Goal: Task Accomplishment & Management: Manage account settings

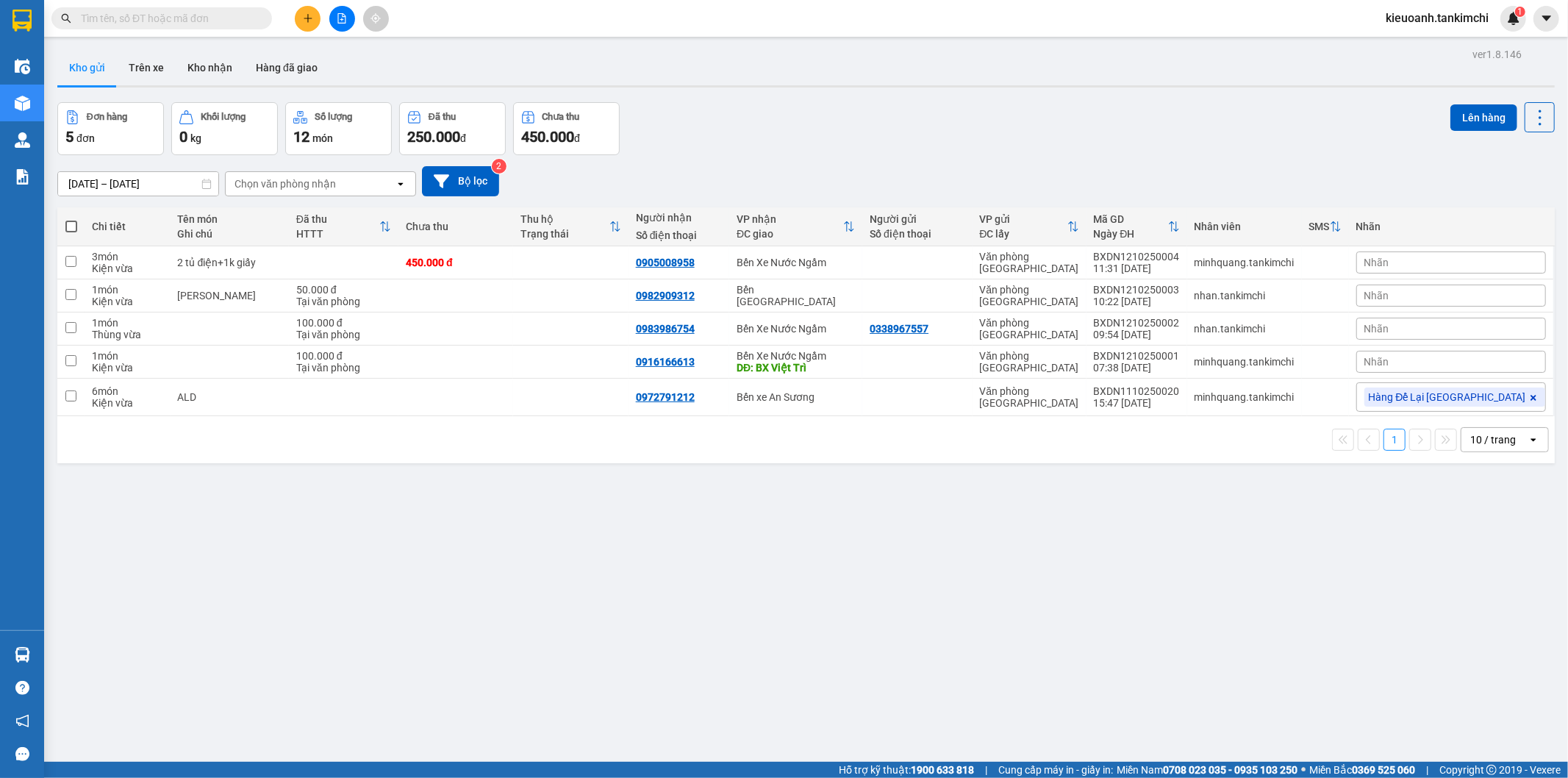
click at [223, 19] on input "text" at bounding box center [168, 18] width 174 height 16
click at [184, 25] on input "text" at bounding box center [168, 18] width 174 height 16
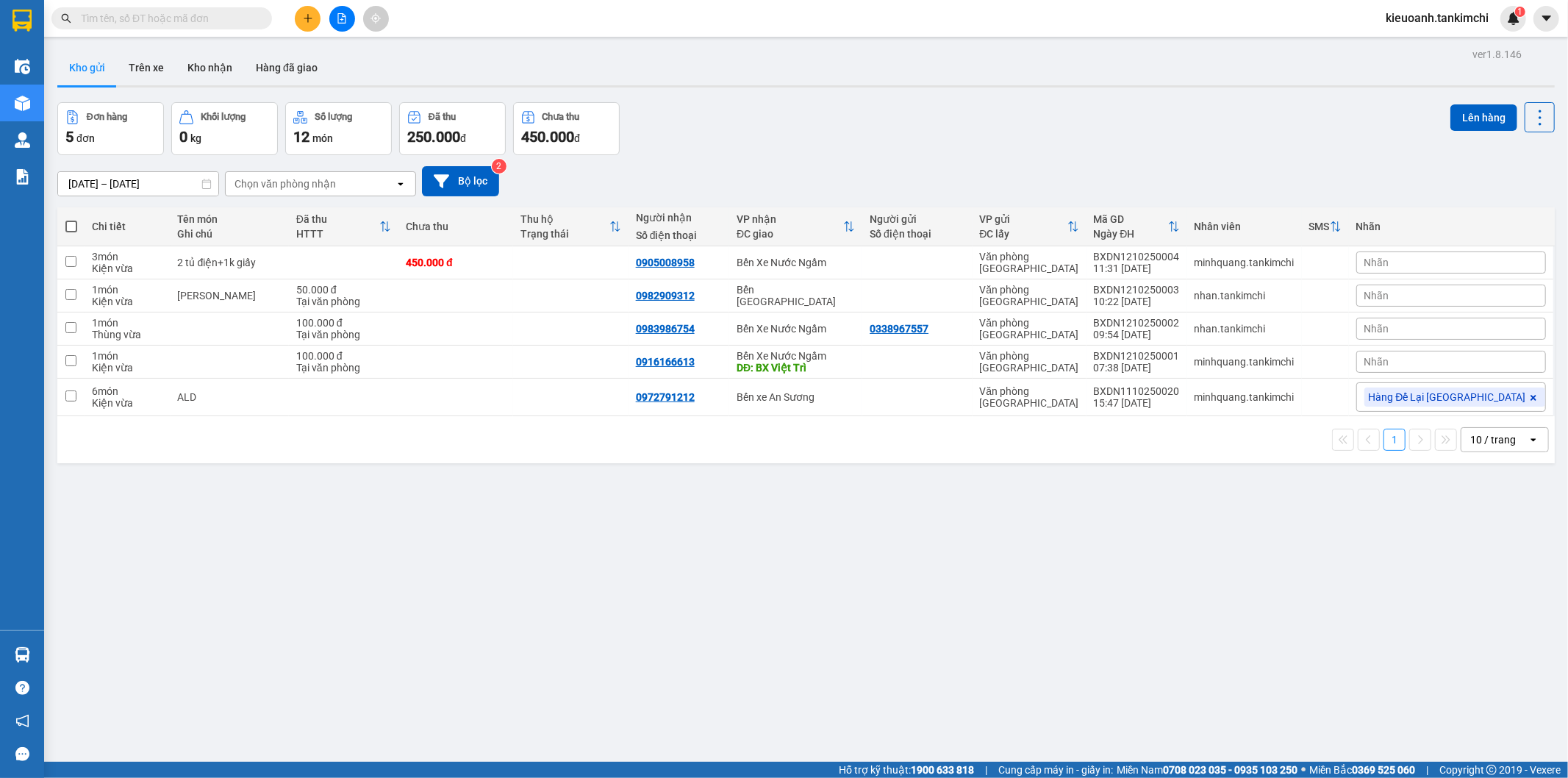
click at [237, 21] on input "text" at bounding box center [168, 18] width 174 height 16
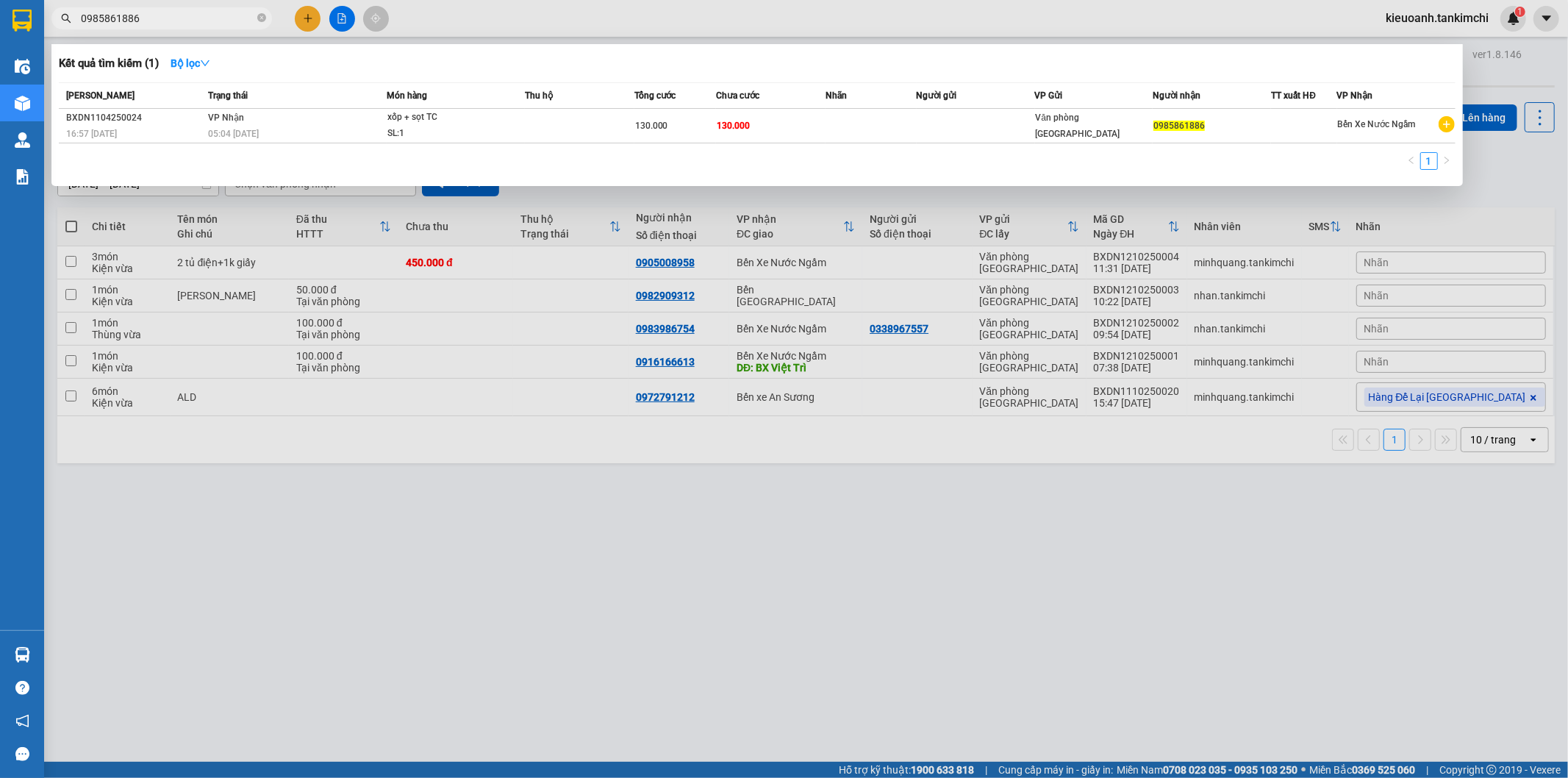
click at [122, 25] on input "0985861886" at bounding box center [168, 18] width 174 height 16
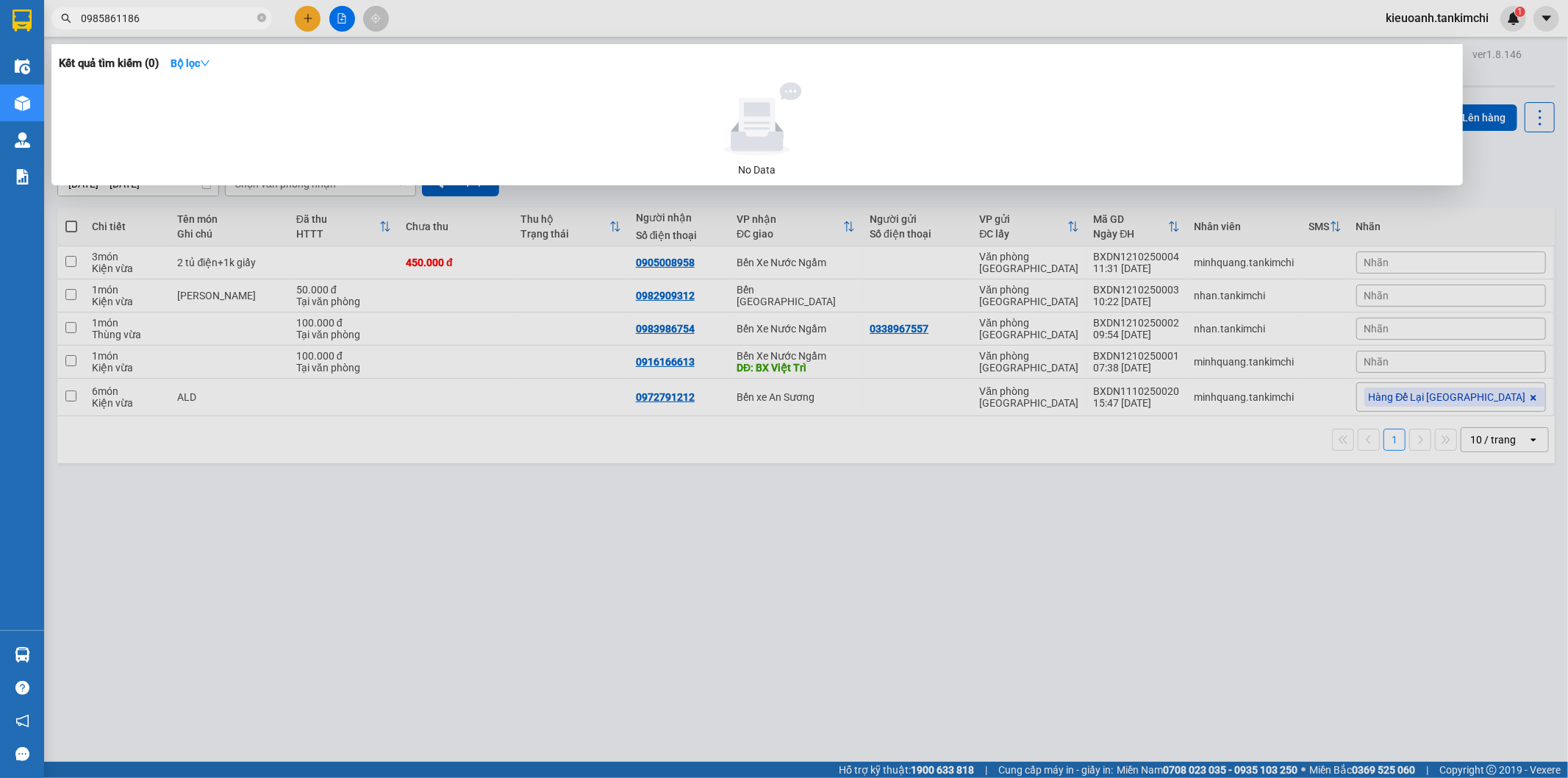
click at [130, 24] on input "0985861186" at bounding box center [168, 18] width 174 height 16
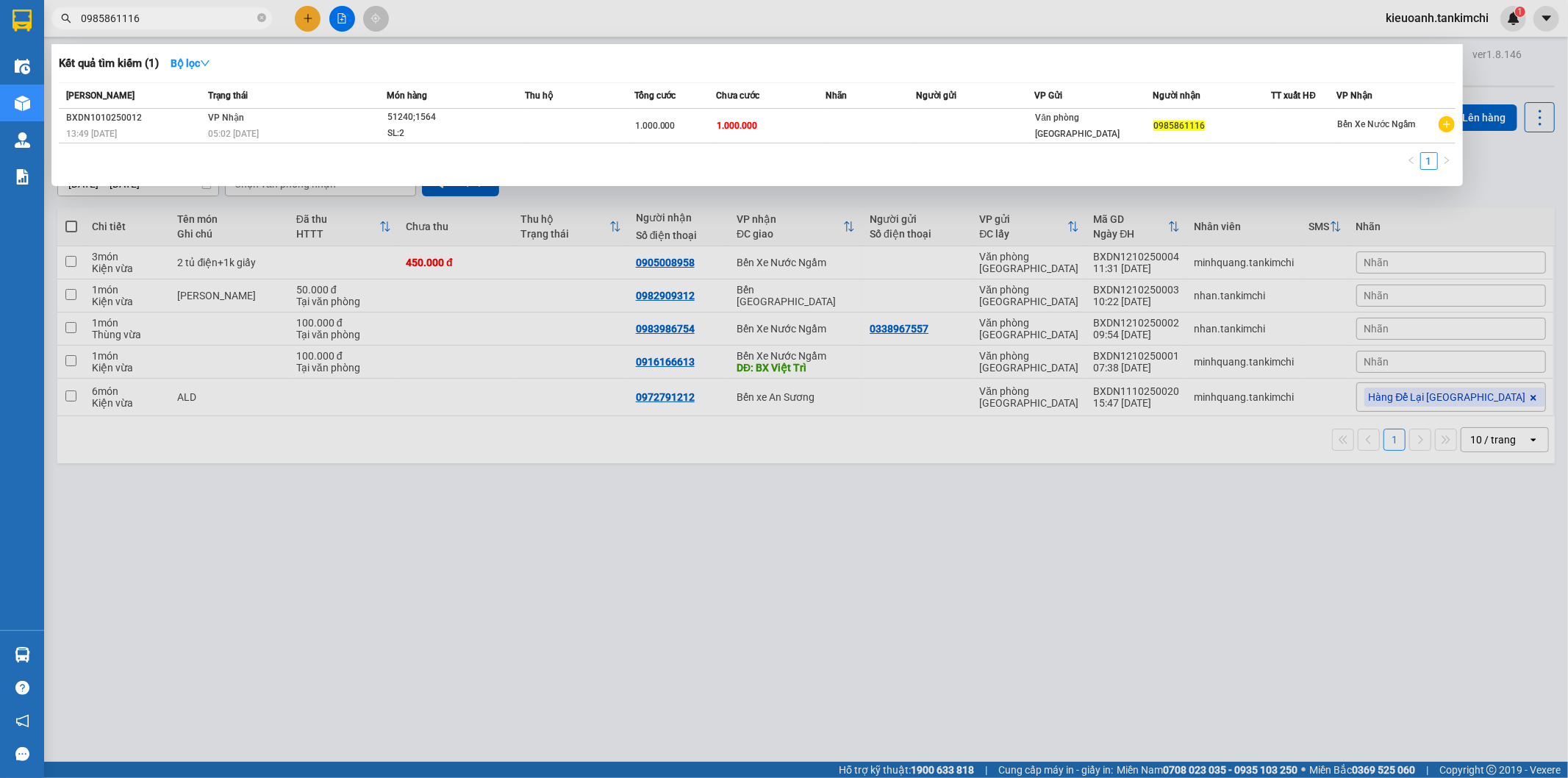
click at [206, 13] on input "0985861116" at bounding box center [168, 18] width 174 height 16
type input "0985861116"
drag, startPoint x: 300, startPoint y: 137, endPoint x: 291, endPoint y: 120, distance: 19.2
click at [291, 120] on td "VP Nhận 05:02 [DATE]" at bounding box center [296, 127] width 183 height 35
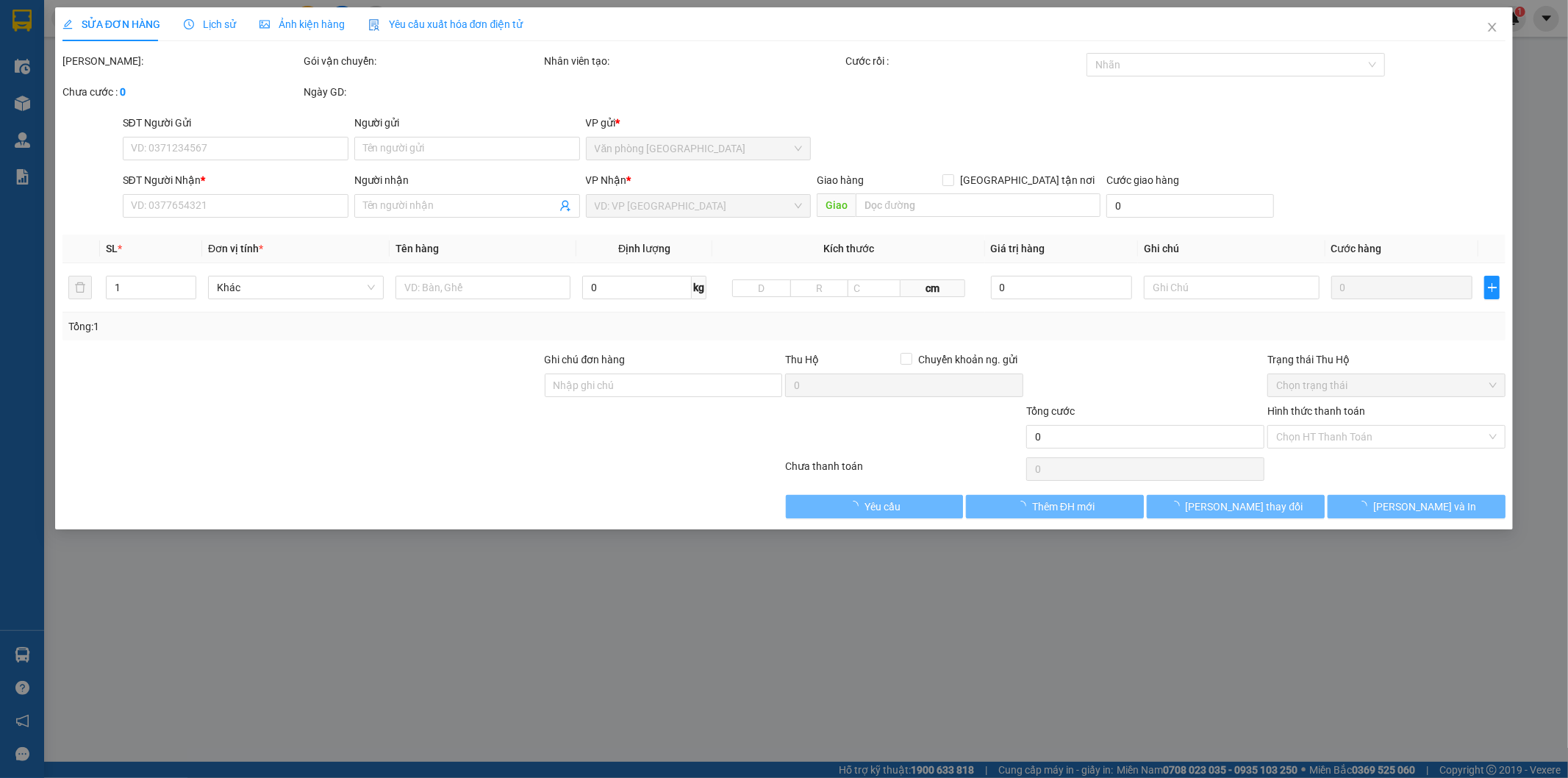
click at [215, 30] on span "Lịch sử" at bounding box center [210, 24] width 52 height 12
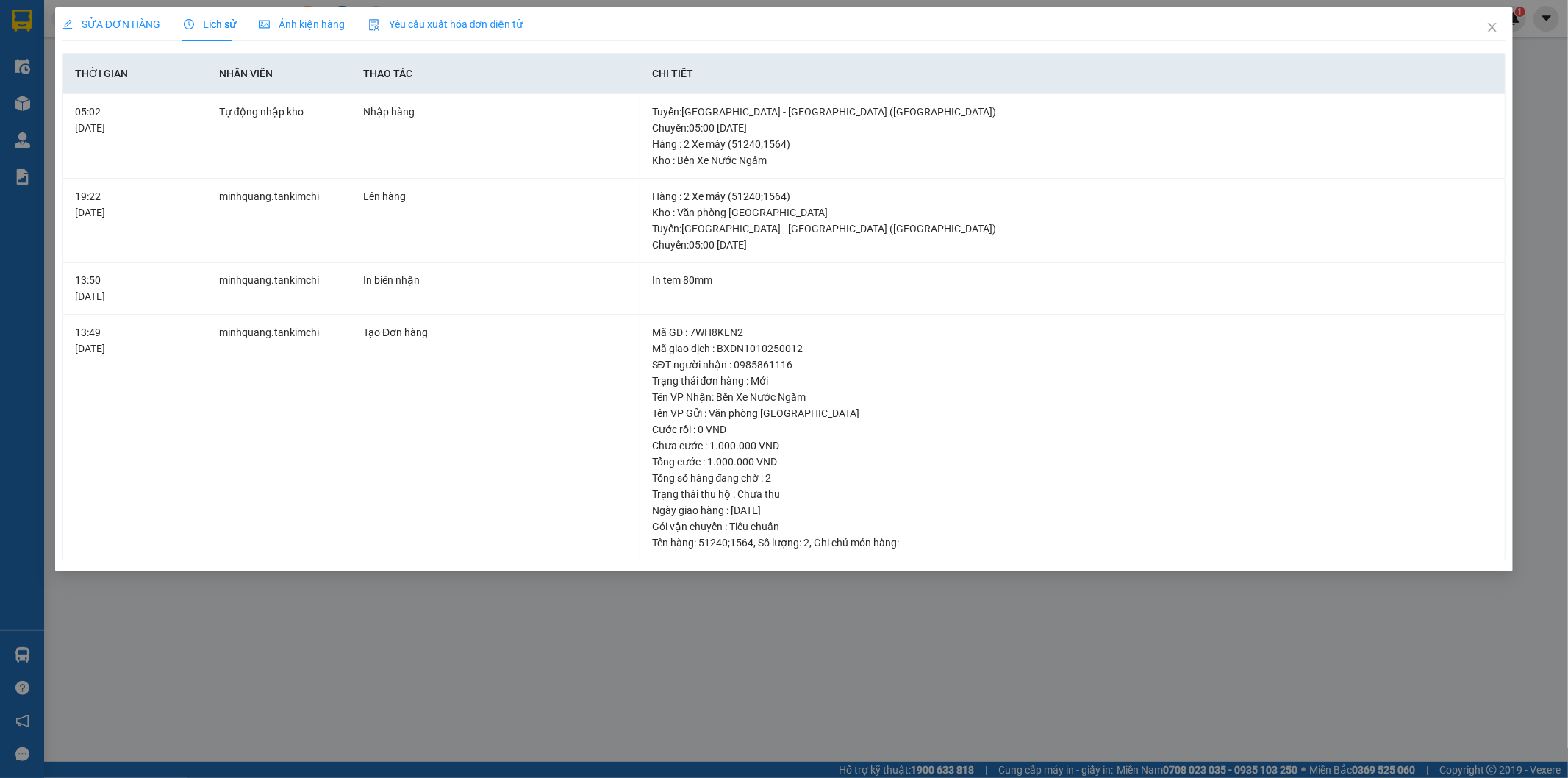
click at [658, 646] on div "SỬA ĐƠN HÀNG Lịch sử Ảnh kiện hàng Yêu cầu xuất hóa đơn điện tử Total Paid Fee …" at bounding box center [784, 389] width 1568 height 778
click at [1490, 36] on span "Close" at bounding box center [1492, 28] width 41 height 41
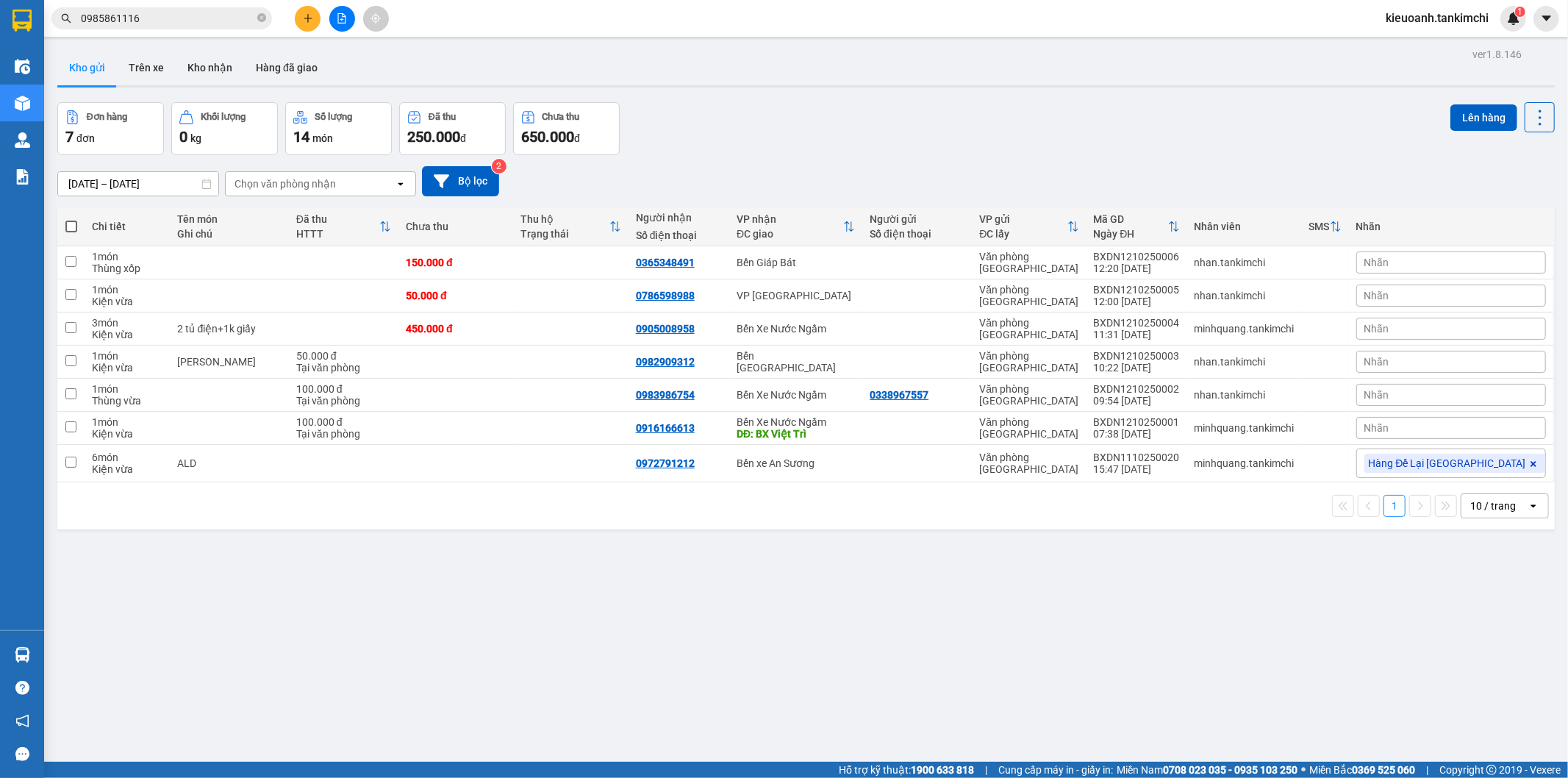
click at [164, 32] on div "Kết quả tìm kiếm ( 1 ) Bộ lọc Mã ĐH Trạng thái Món hàng Thu hộ Tổng cước Chưa c…" at bounding box center [784, 18] width 1568 height 37
click at [154, 21] on input "0985861116" at bounding box center [168, 18] width 174 height 16
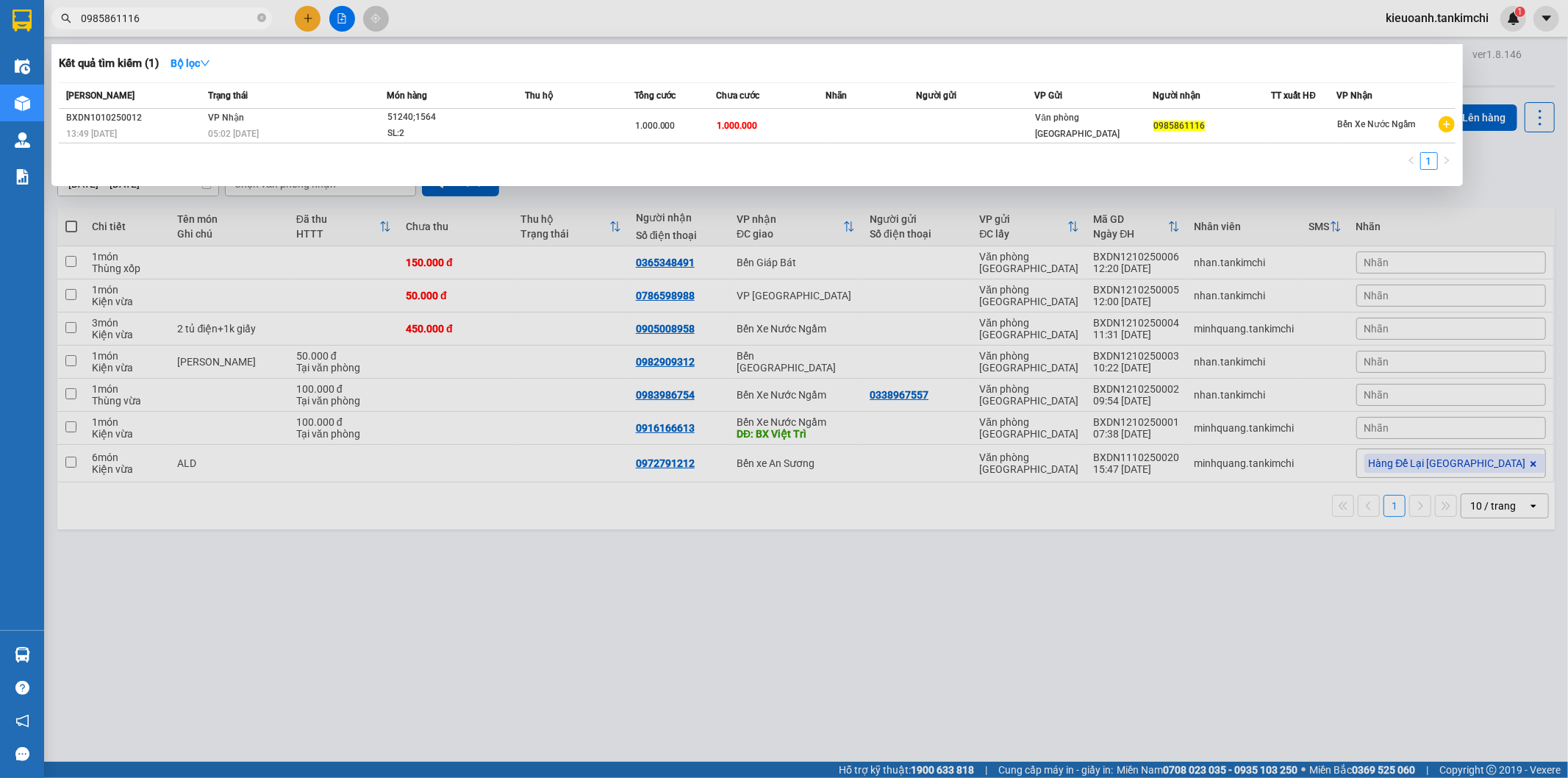
click at [228, 19] on input "0985861116" at bounding box center [168, 18] width 174 height 16
click at [262, 16] on icon "close-circle" at bounding box center [262, 17] width 9 height 9
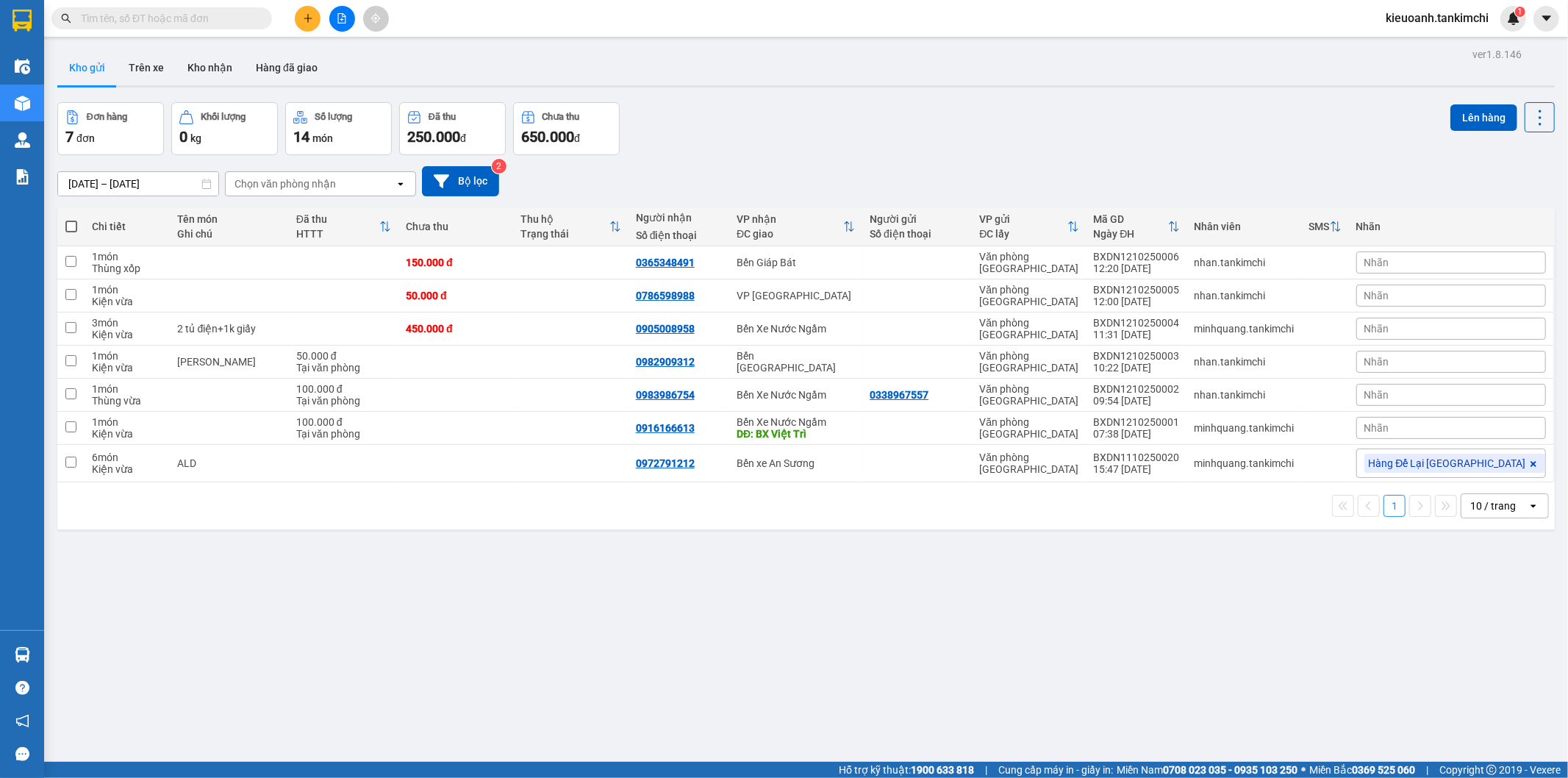
click at [239, 16] on input "text" at bounding box center [168, 18] width 174 height 16
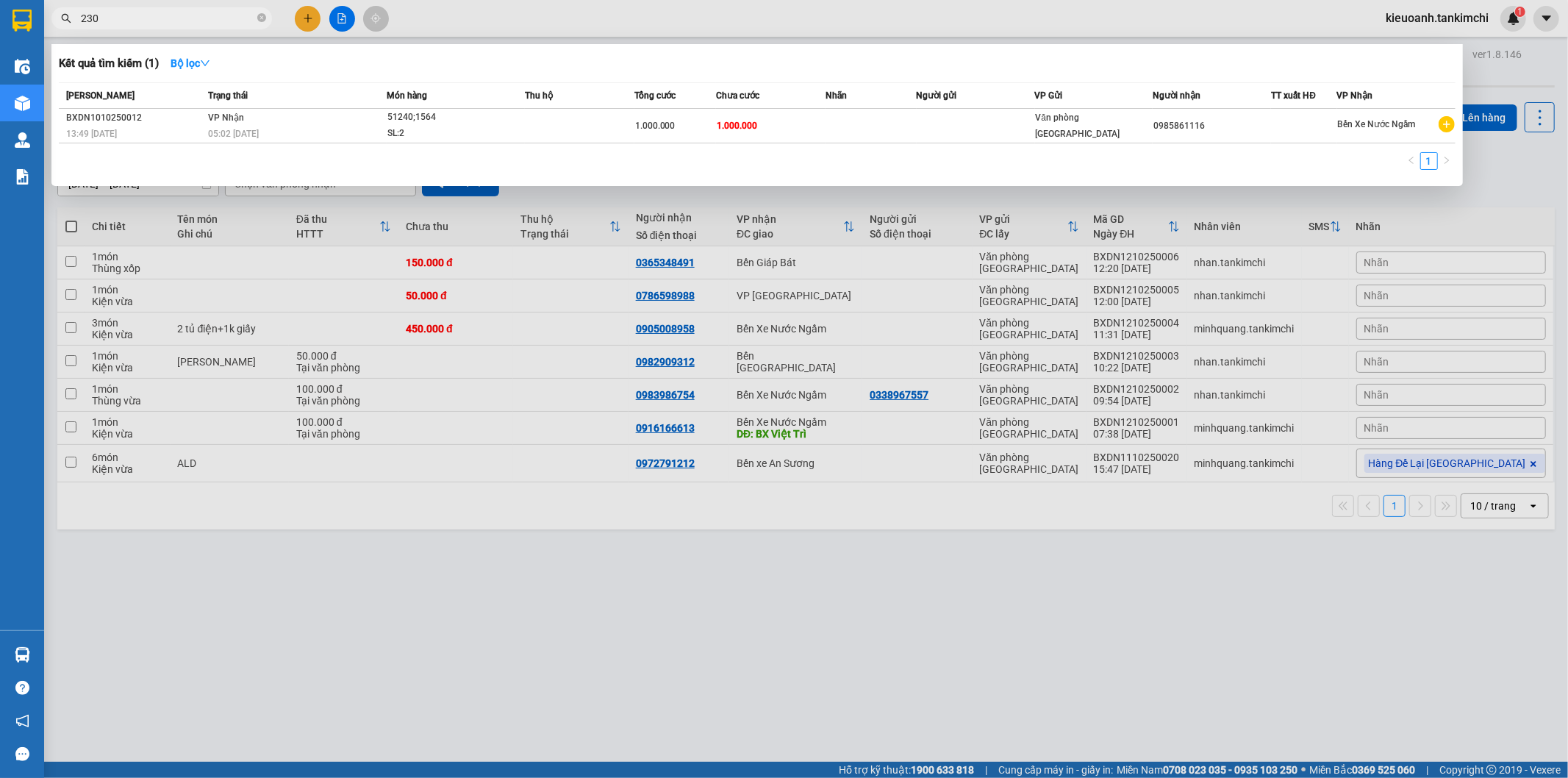
type input "2305"
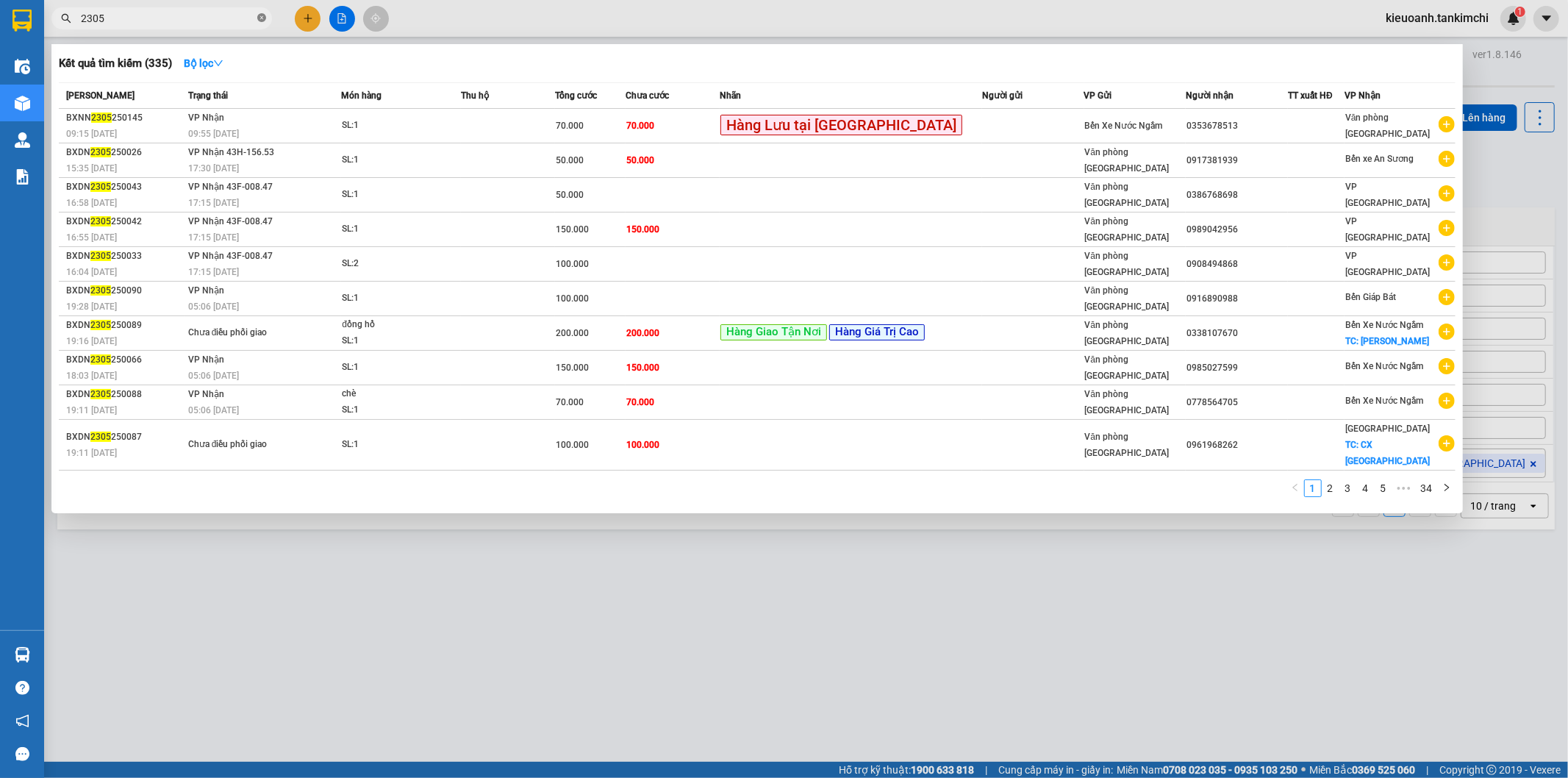
click at [259, 18] on icon "close-circle" at bounding box center [262, 17] width 9 height 9
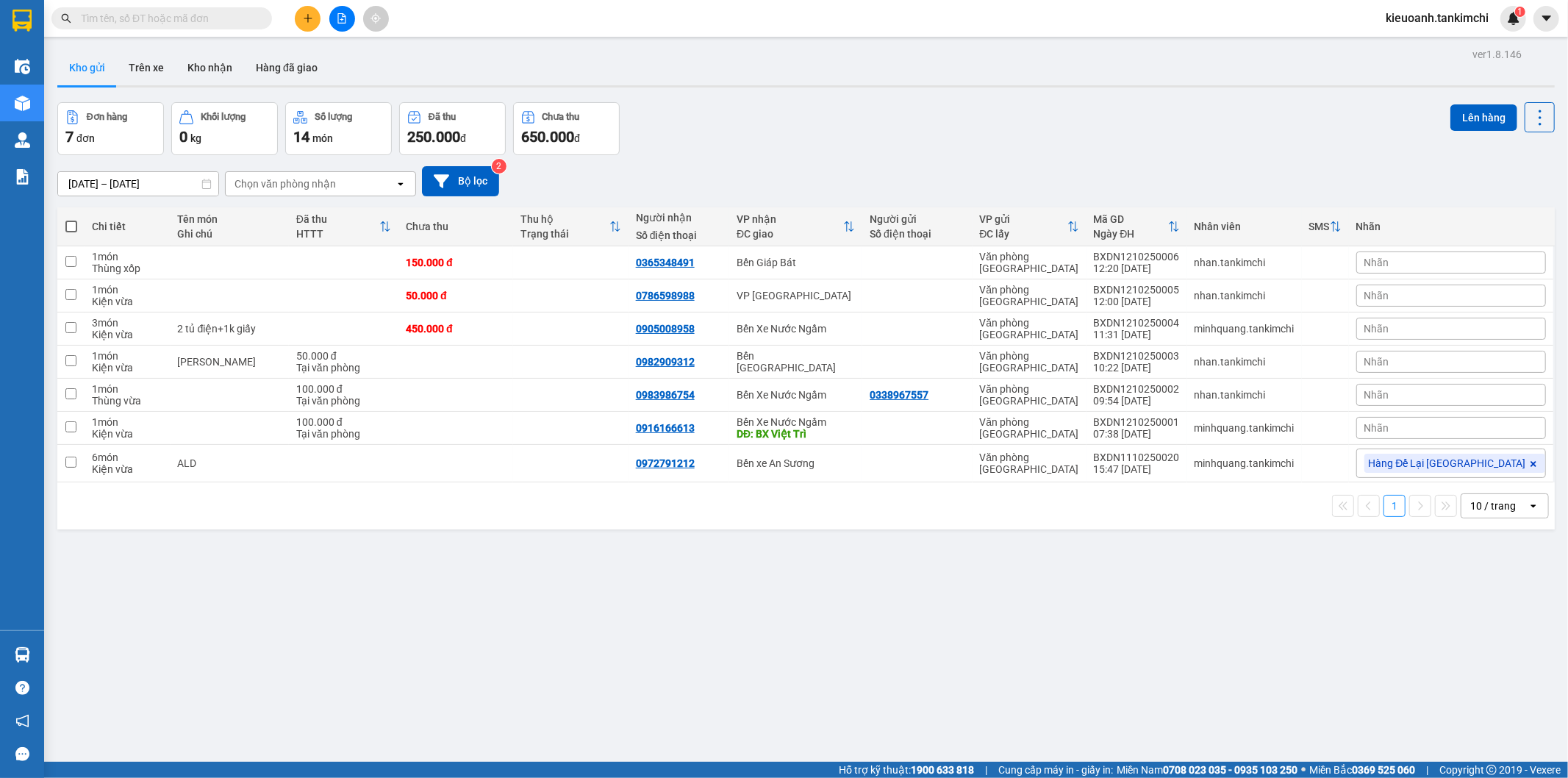
click at [239, 21] on input "text" at bounding box center [168, 18] width 174 height 16
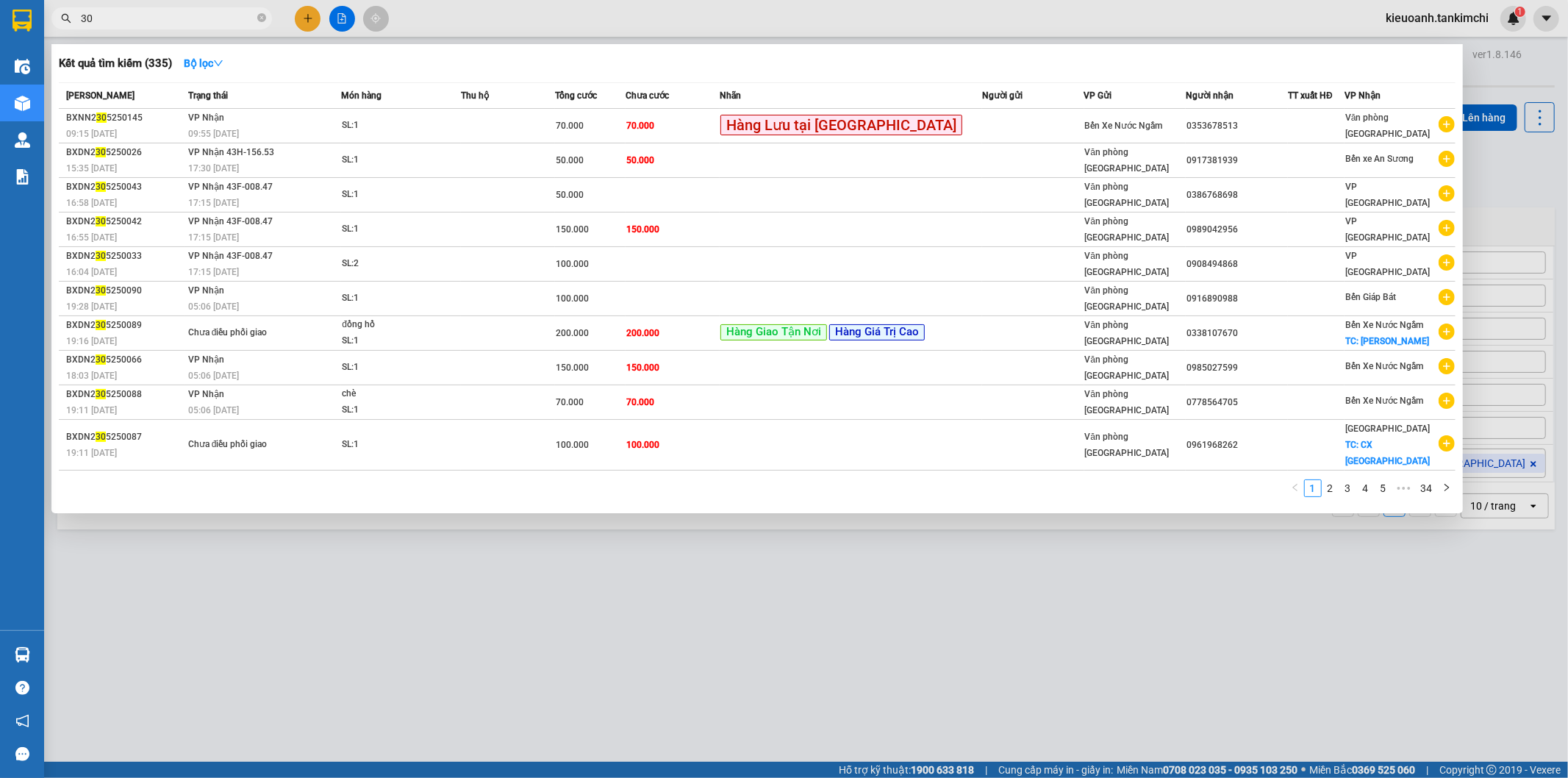
type input "305"
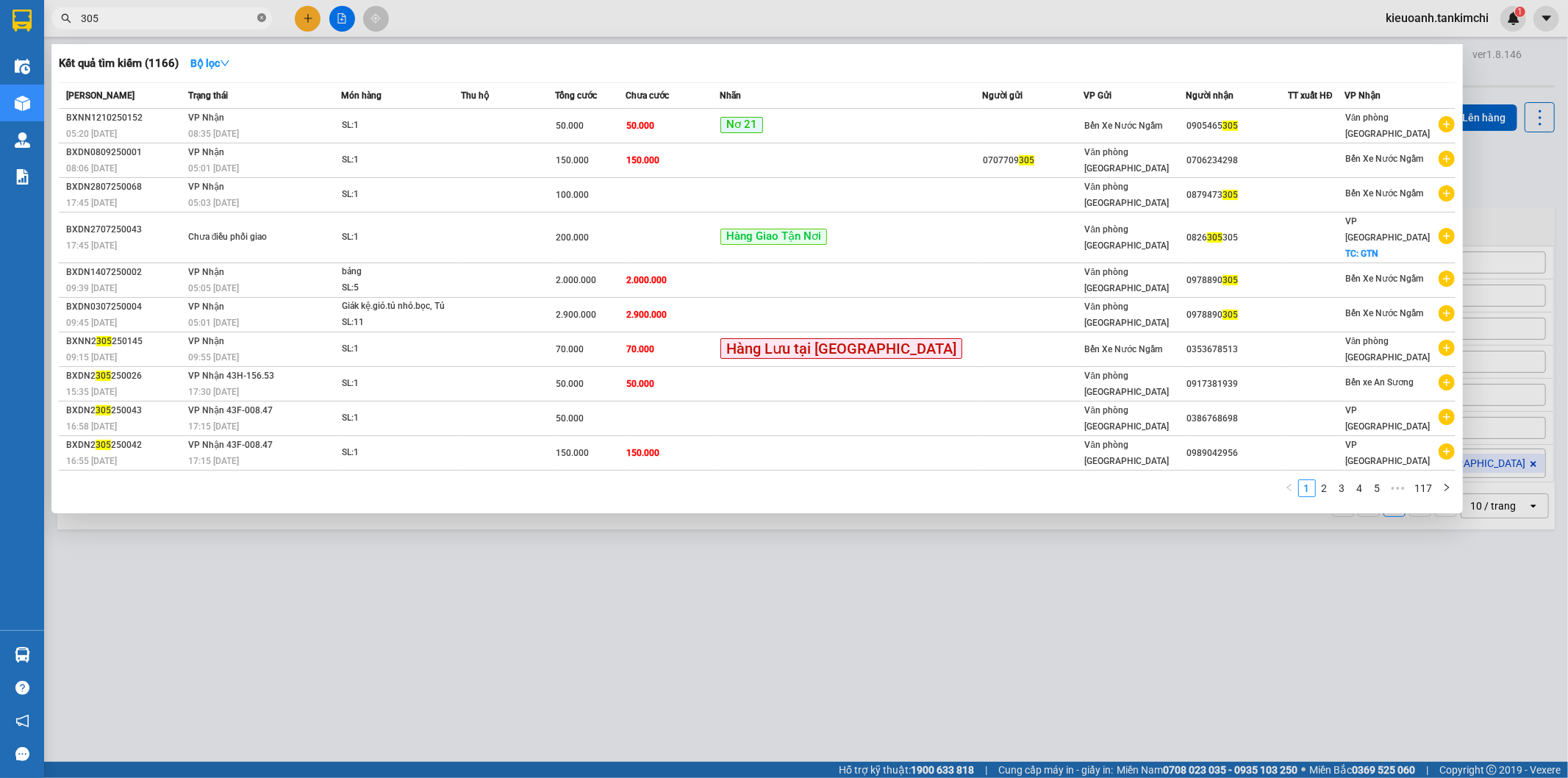
click at [258, 17] on icon "close-circle" at bounding box center [262, 17] width 9 height 9
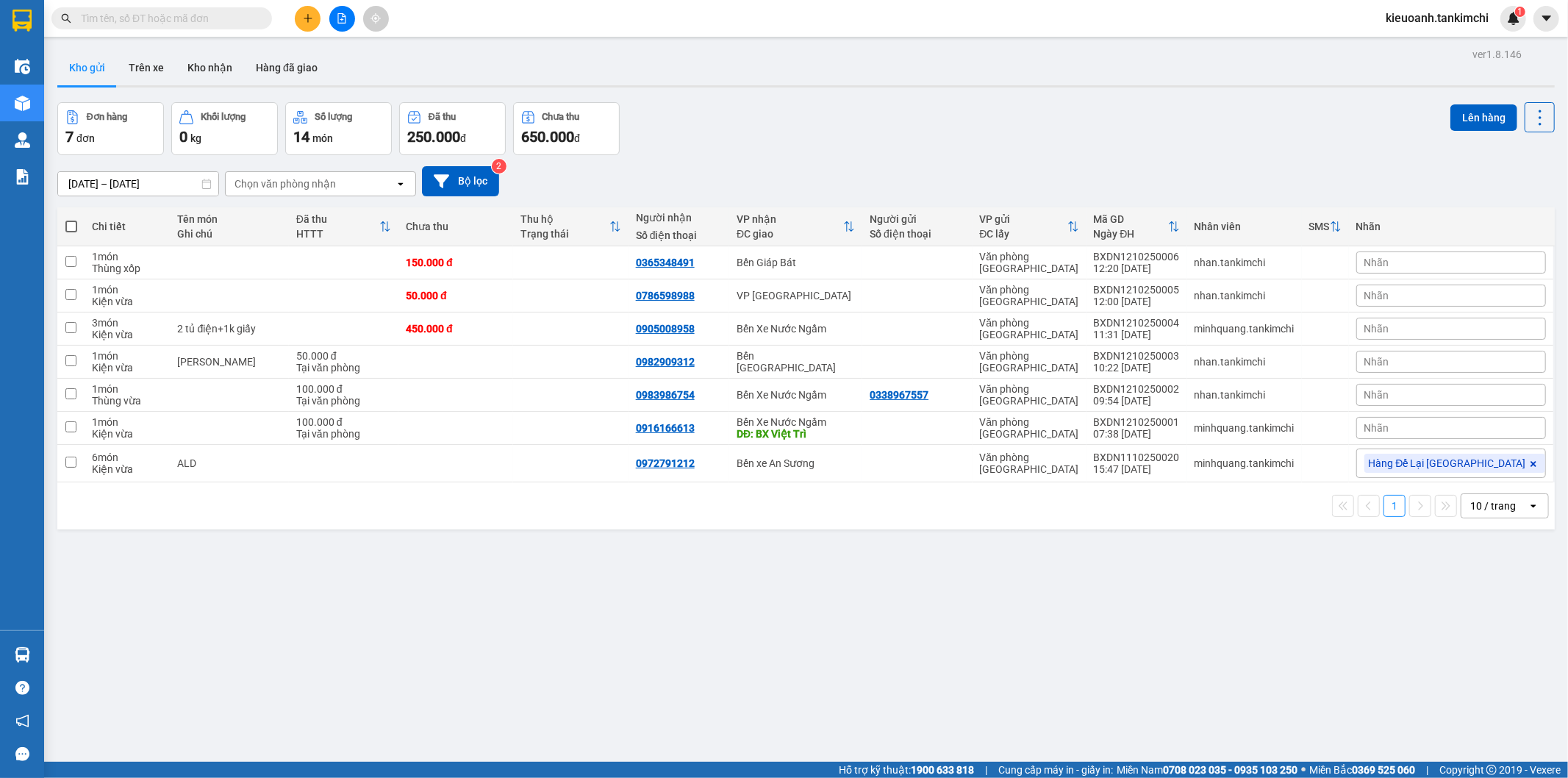
click at [247, 17] on input "text" at bounding box center [168, 18] width 174 height 16
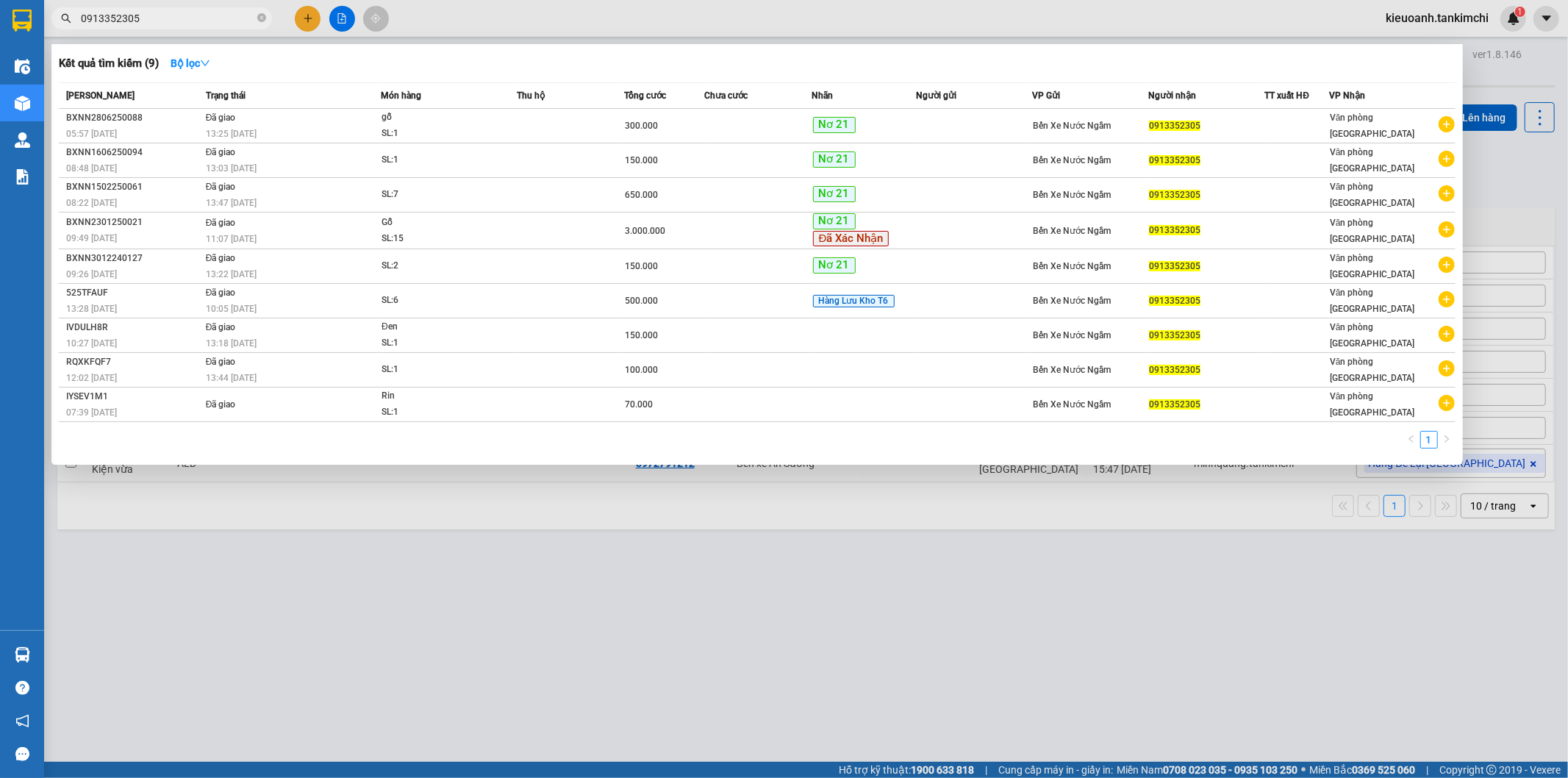
click at [202, 17] on input "0913352305" at bounding box center [168, 18] width 174 height 16
type input "0913352305"
click at [199, 28] on span "0913352305" at bounding box center [161, 18] width 220 height 22
click at [195, 23] on input "0913352305" at bounding box center [168, 18] width 174 height 16
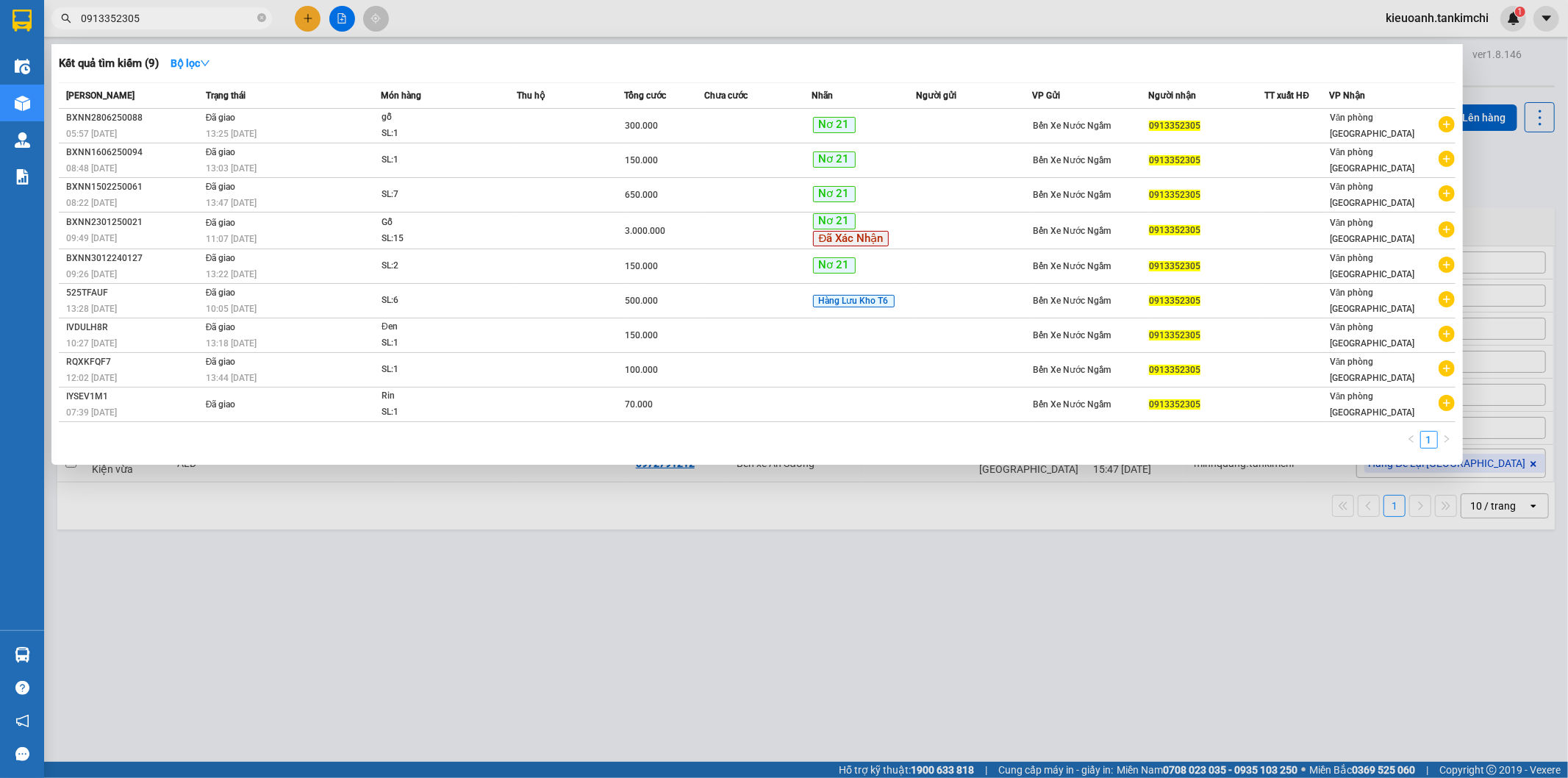
click at [163, 17] on input "0913352305" at bounding box center [168, 18] width 174 height 16
click at [260, 17] on icon "close-circle" at bounding box center [262, 17] width 9 height 9
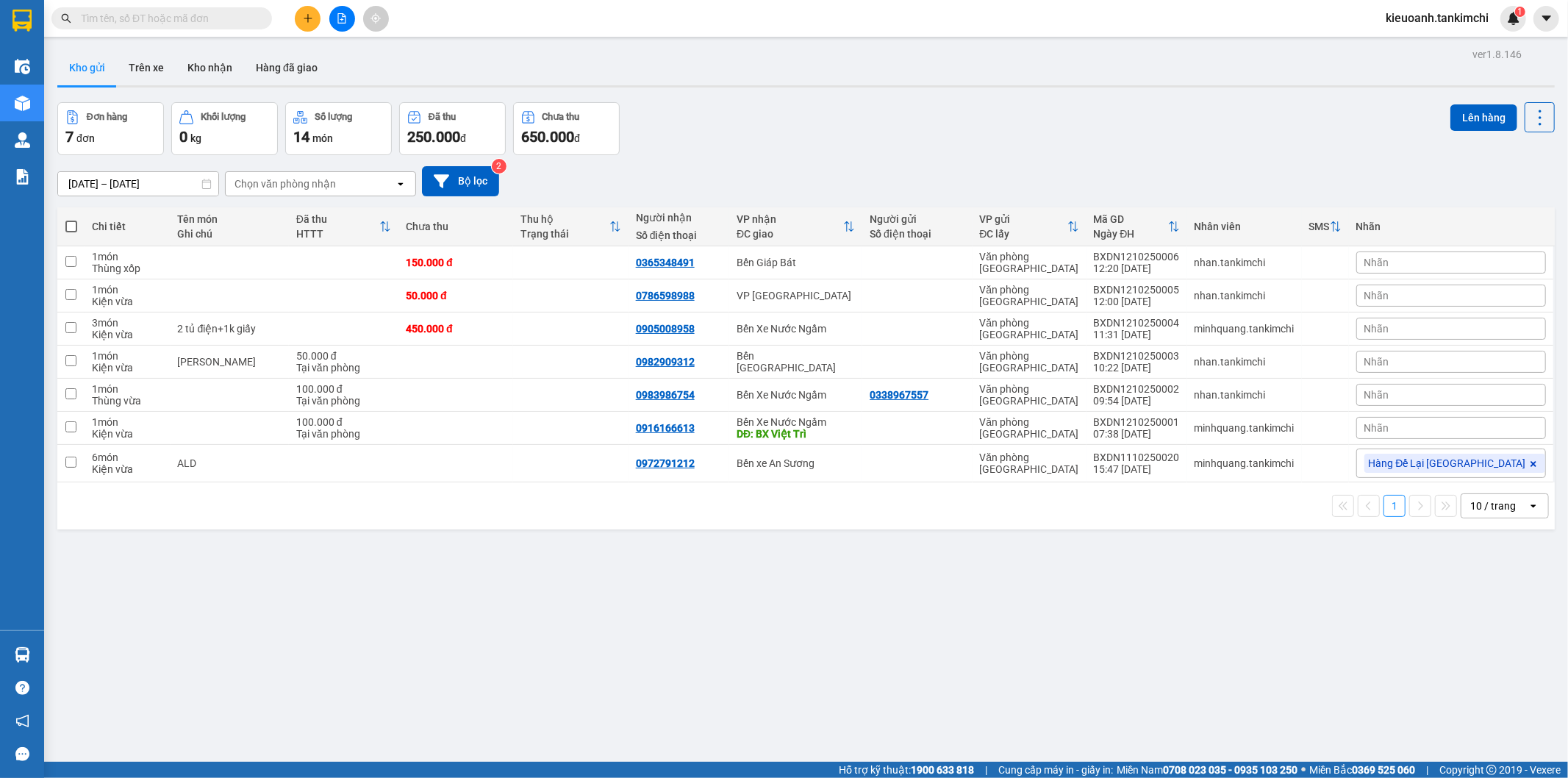
click at [206, 22] on input "text" at bounding box center [168, 18] width 174 height 16
paste input "0913352305"
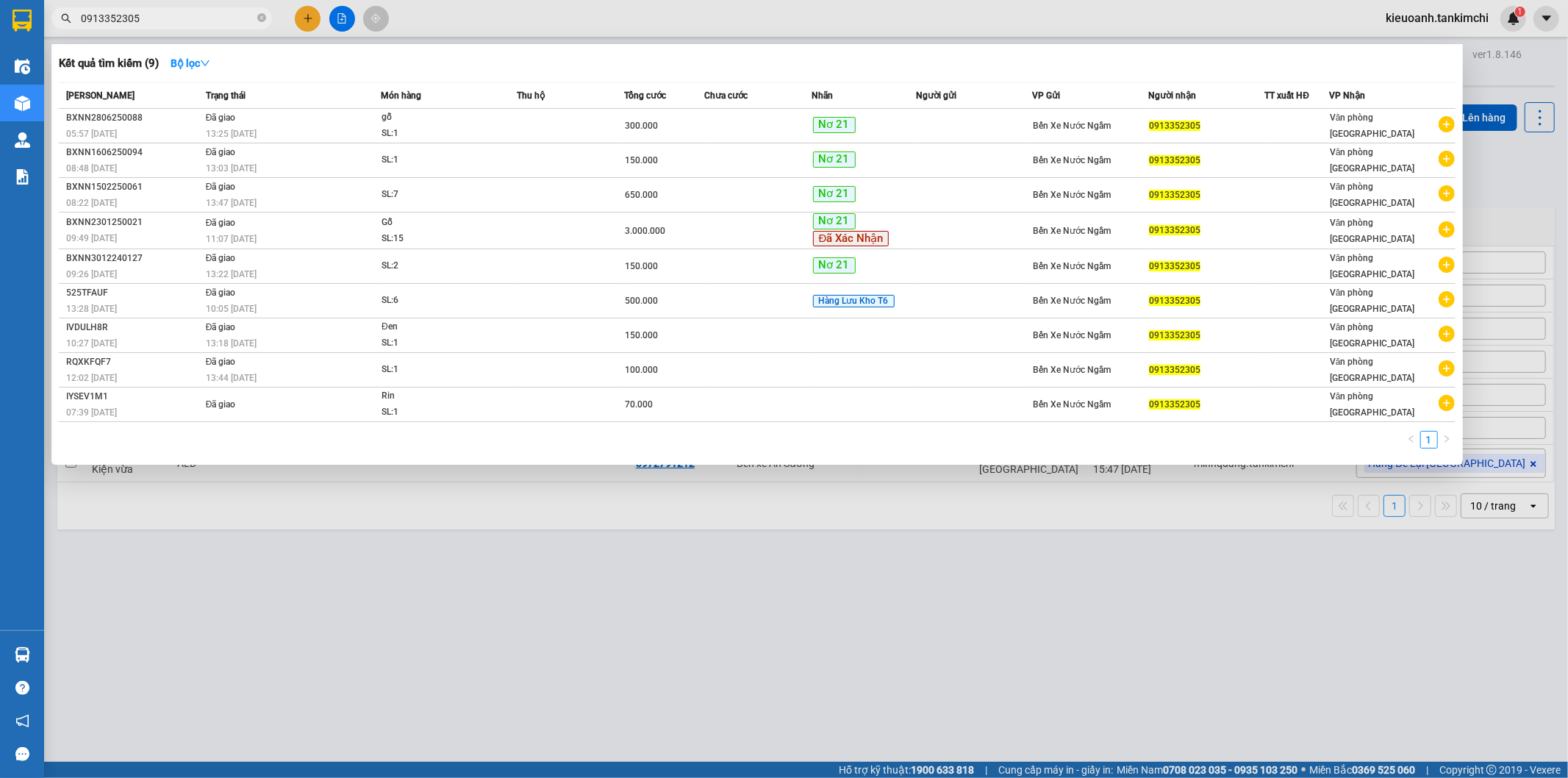
type input "0913352305"
click at [194, 17] on input "0913352305" at bounding box center [168, 18] width 174 height 16
click at [262, 17] on icon "close-circle" at bounding box center [262, 17] width 9 height 9
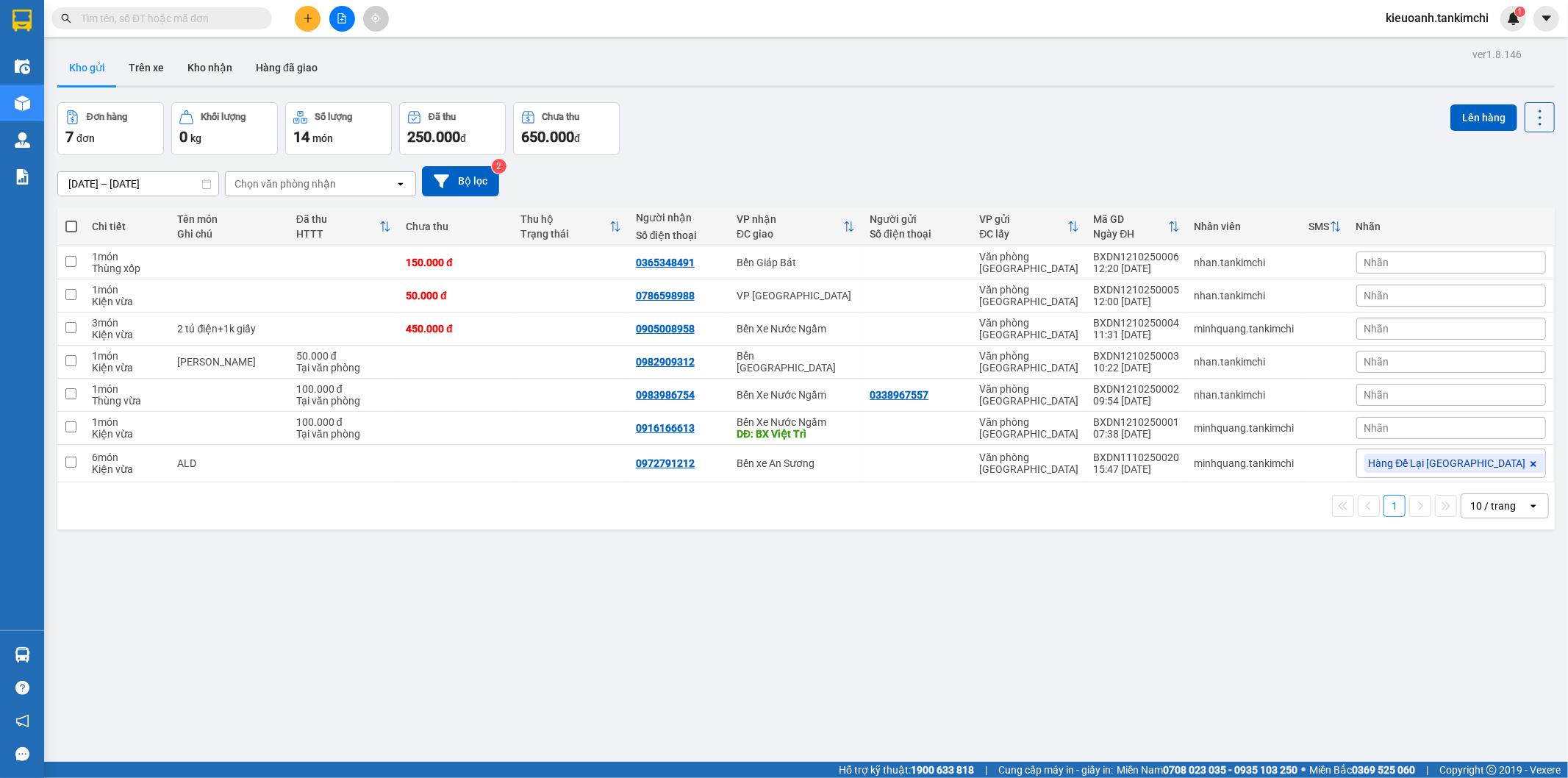
click at [215, 17] on input "text" at bounding box center [168, 18] width 174 height 16
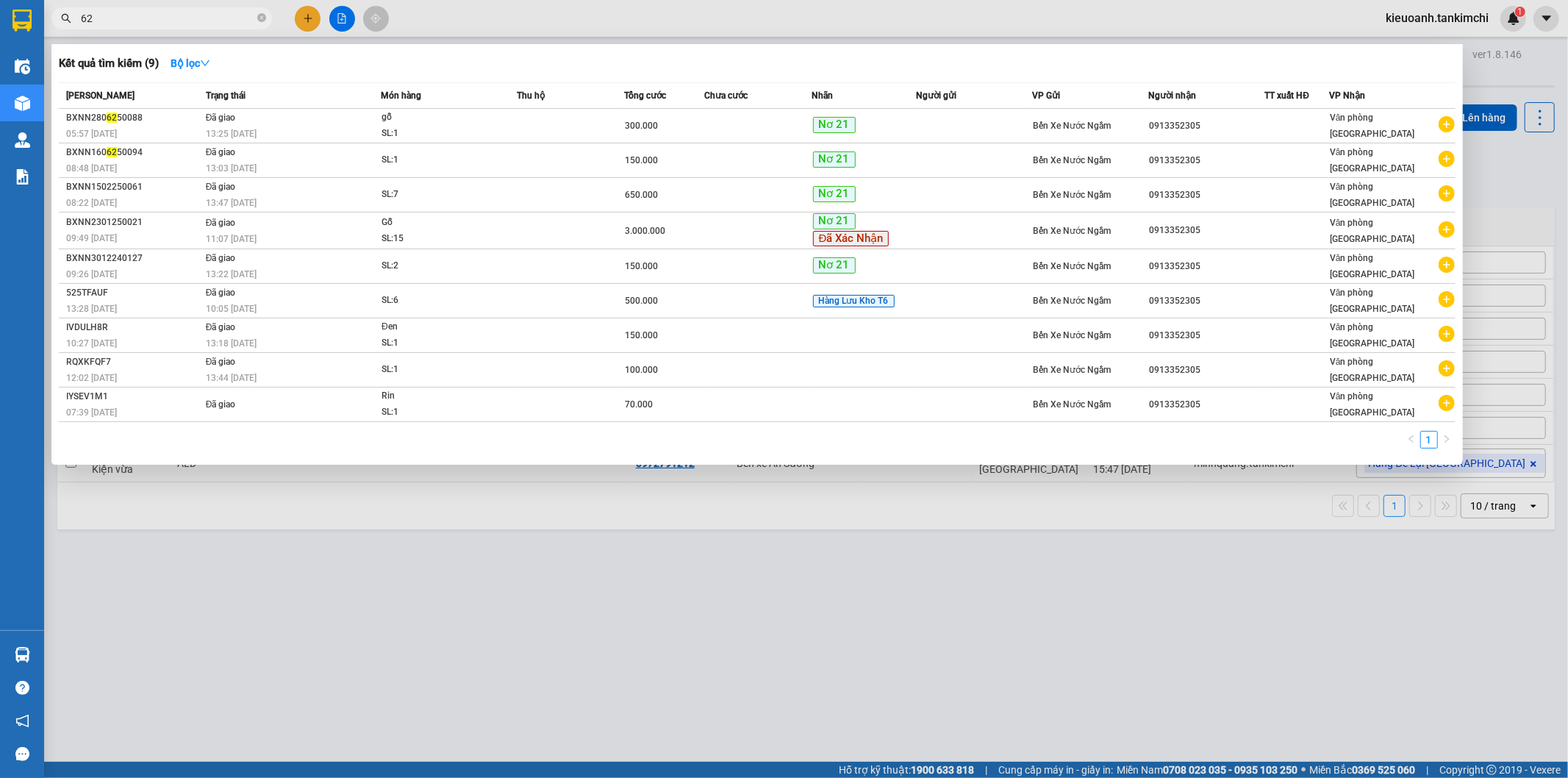
type input "6"
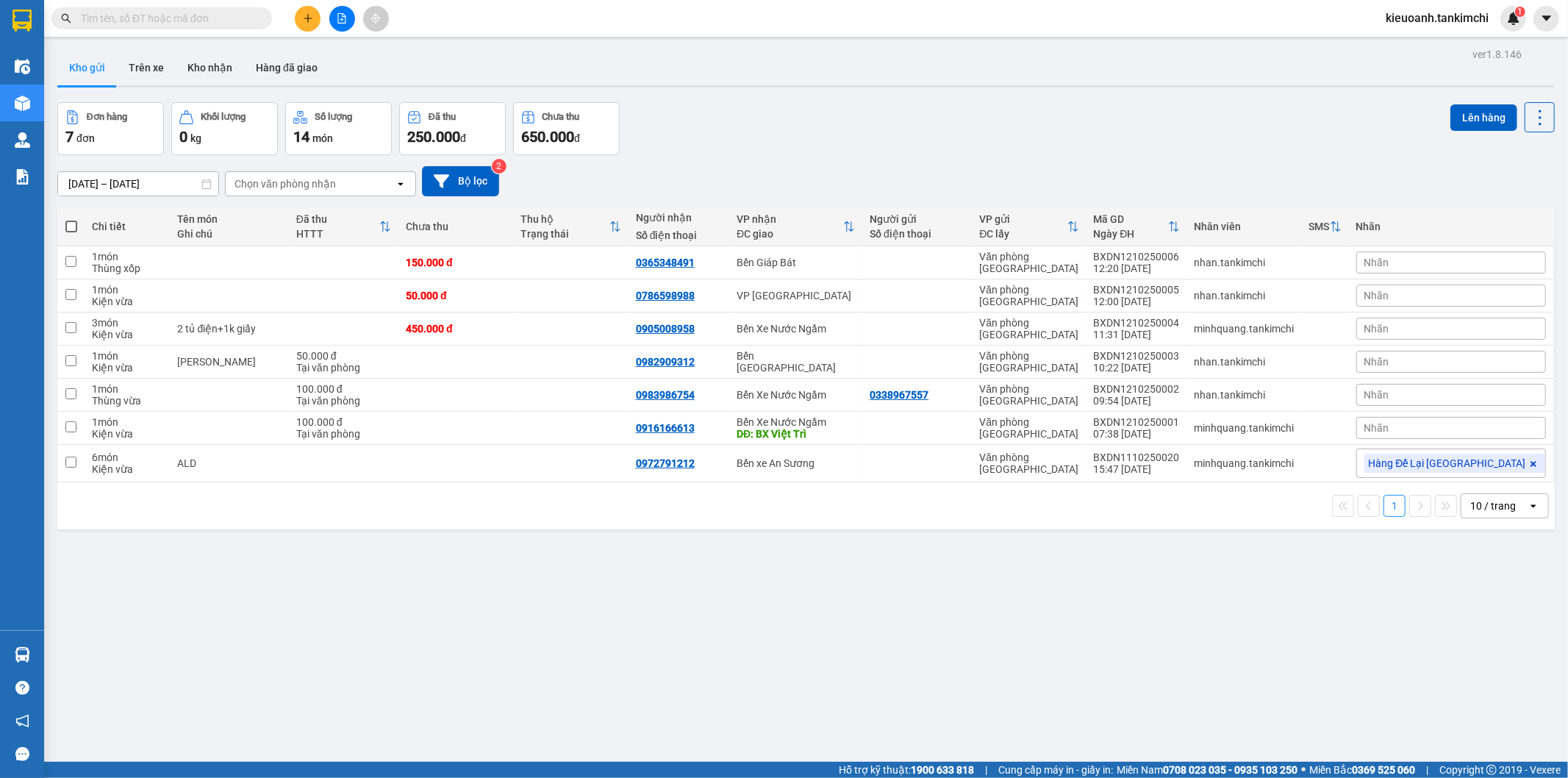
click at [228, 15] on input "text" at bounding box center [168, 18] width 174 height 16
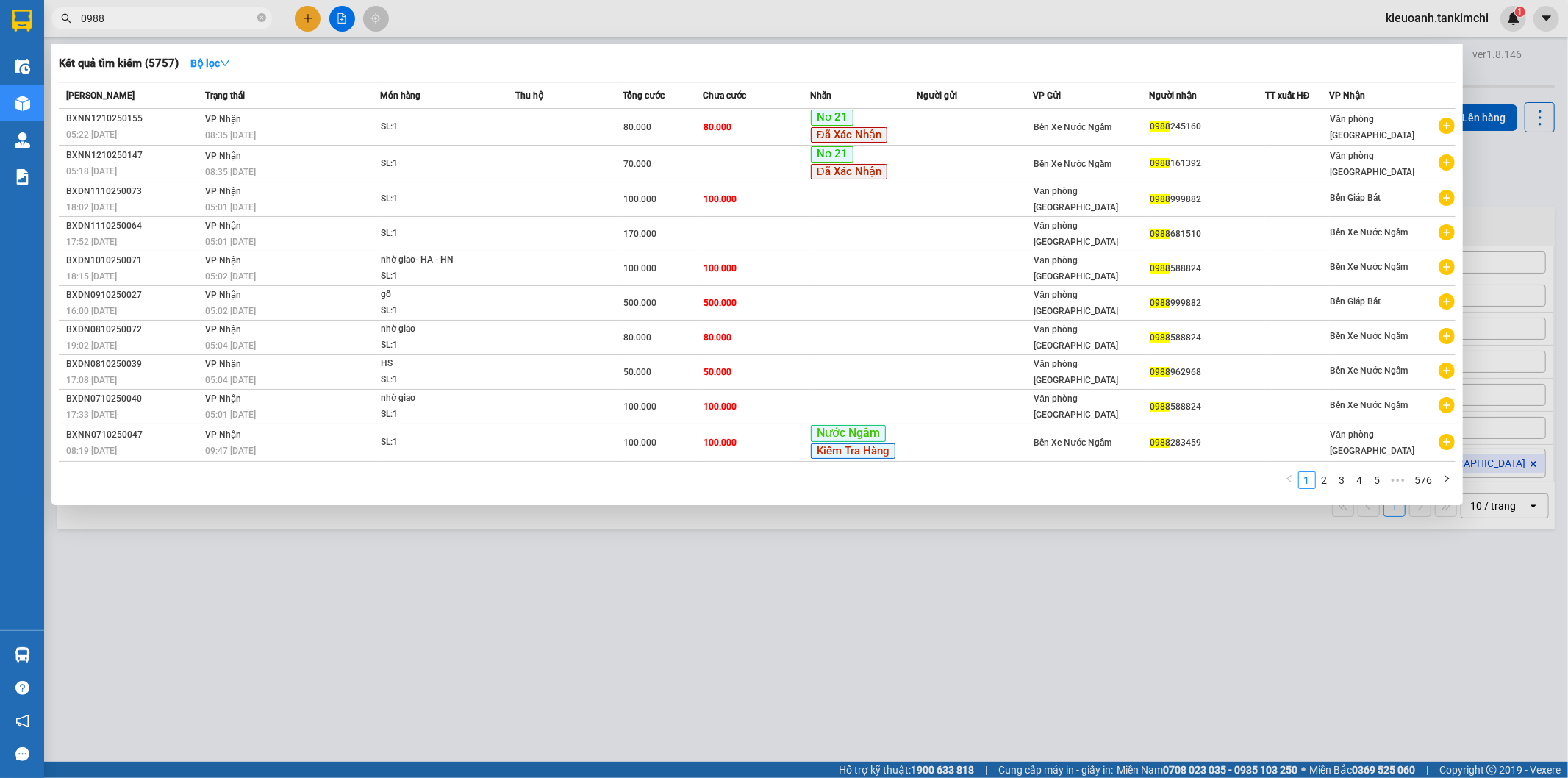
click at [156, 17] on input "0988" at bounding box center [168, 18] width 174 height 16
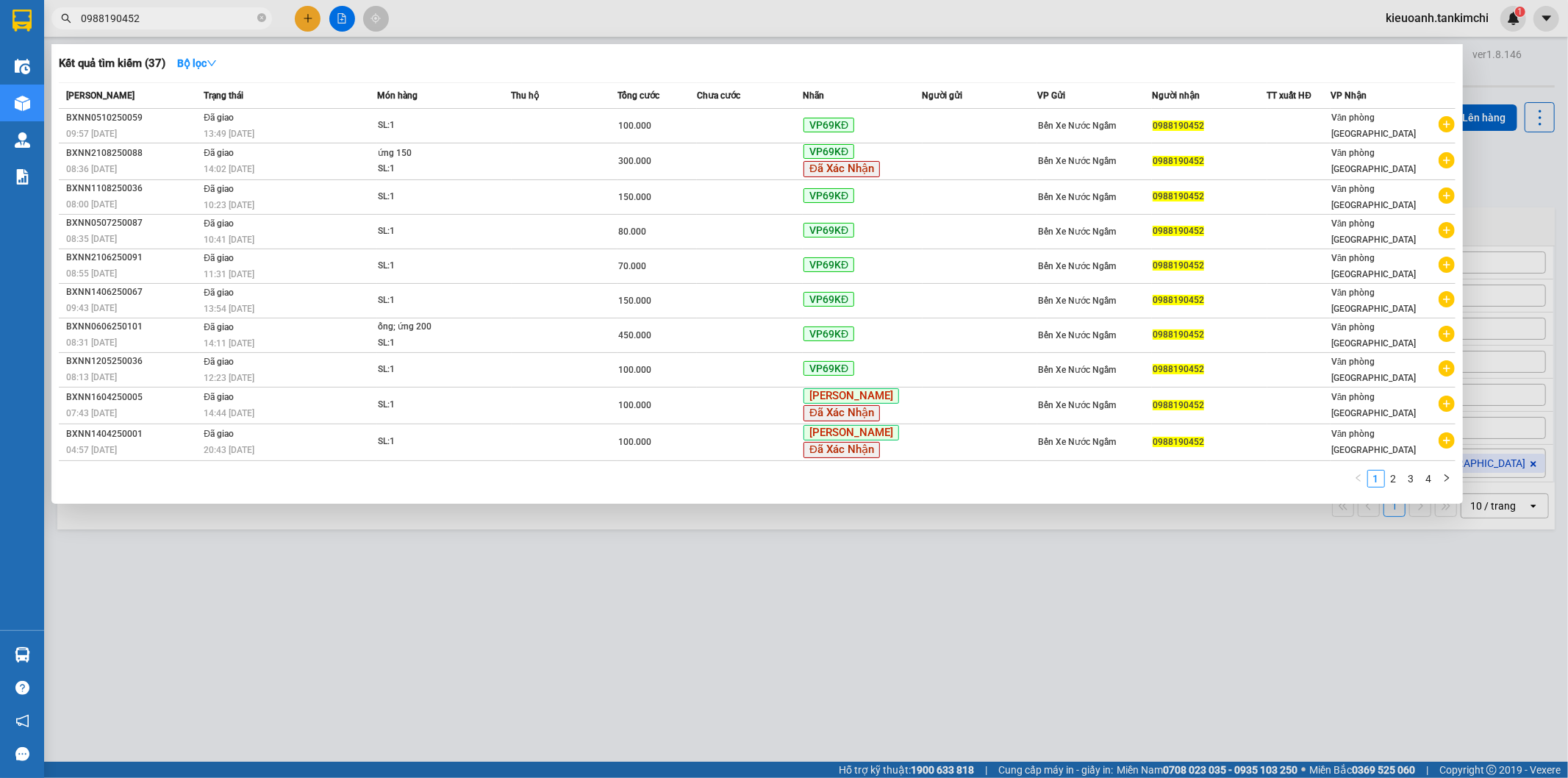
click at [173, 15] on input "0988190452" at bounding box center [168, 18] width 174 height 16
type input "0988190452"
click at [183, 17] on input "0988190452" at bounding box center [168, 18] width 174 height 16
click at [261, 19] on icon "close-circle" at bounding box center [262, 17] width 9 height 9
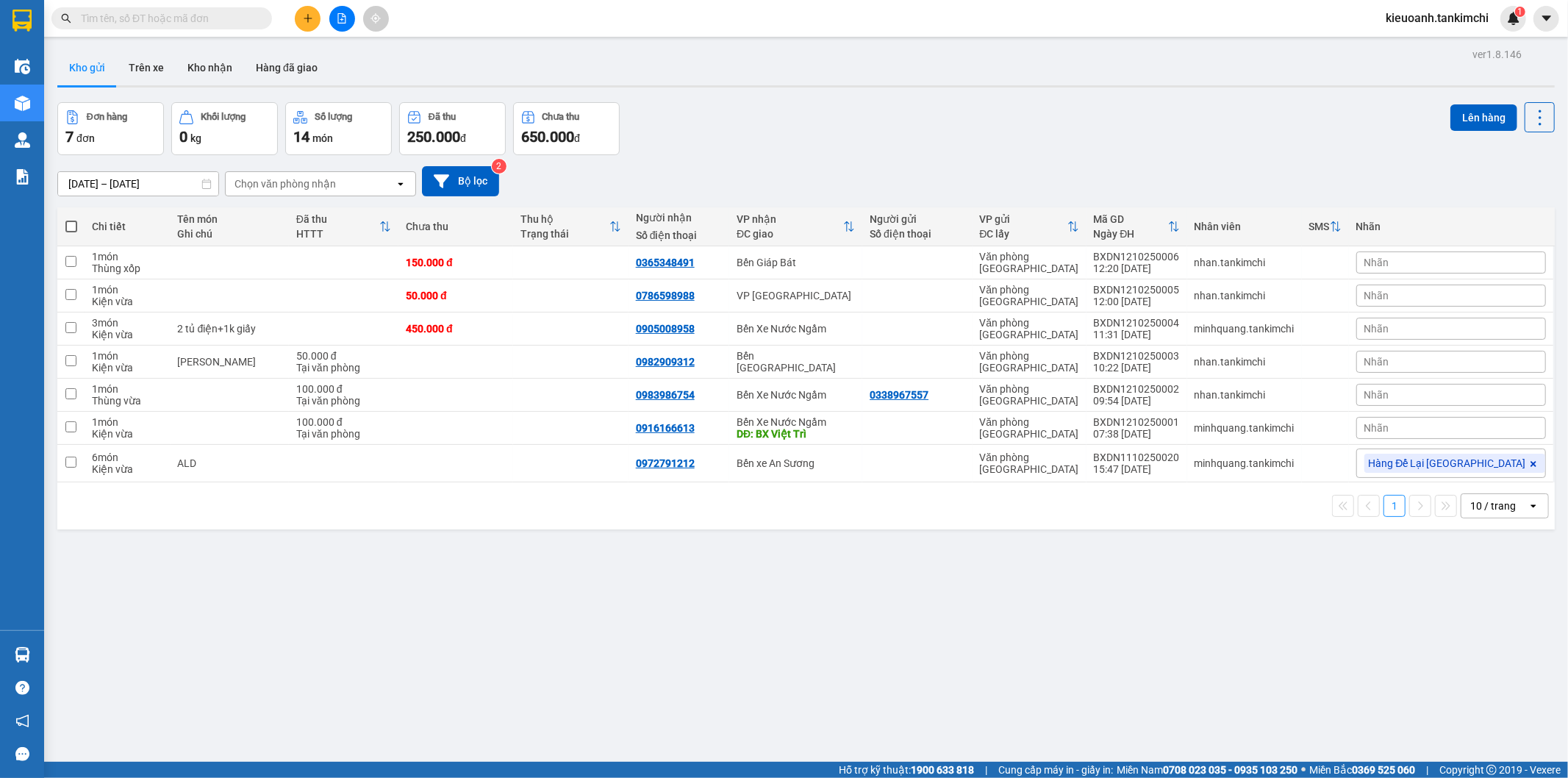
click at [236, 18] on input "text" at bounding box center [168, 18] width 174 height 16
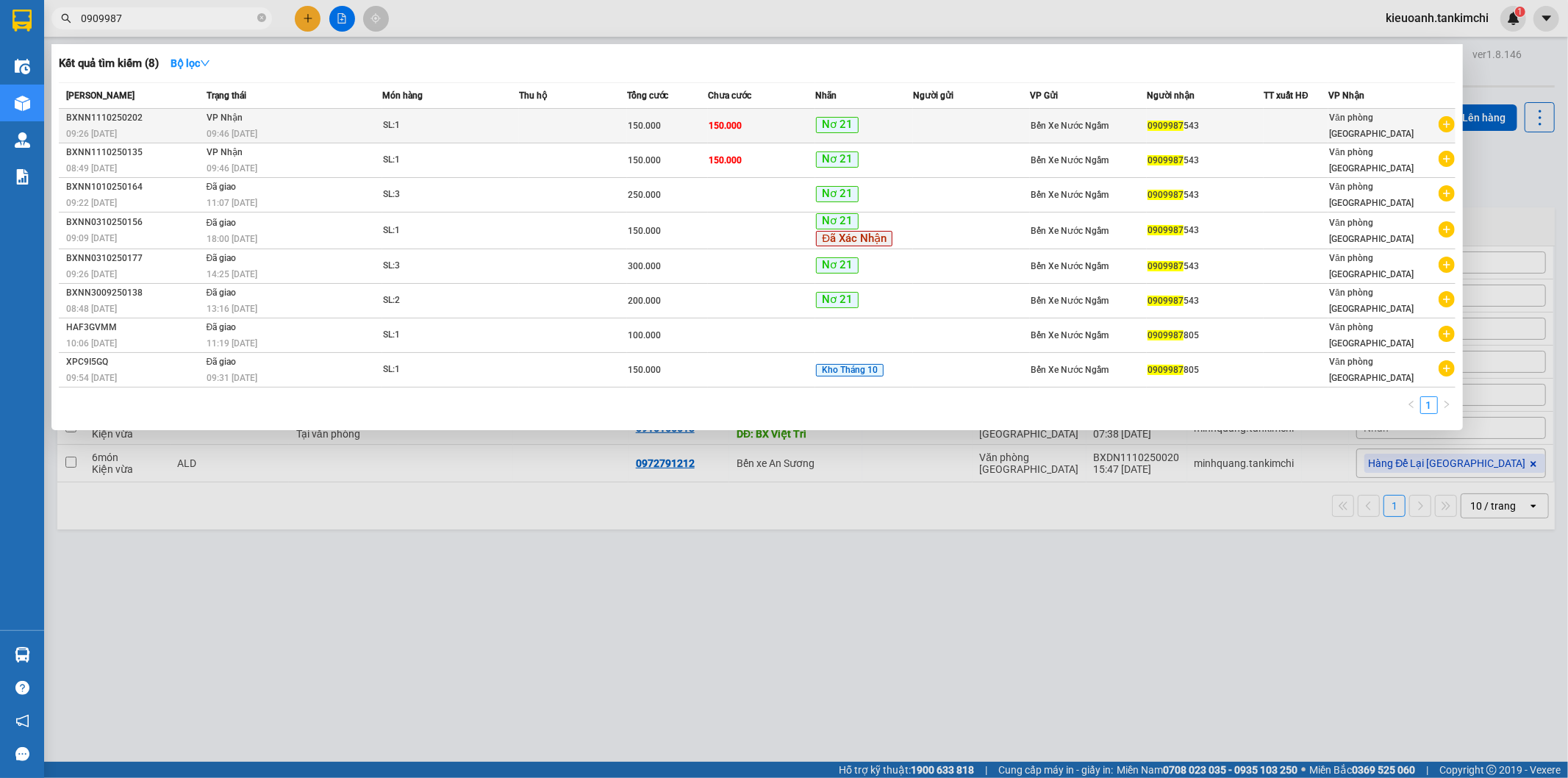
type input "0909987"
click at [211, 119] on span "VP Nhận" at bounding box center [224, 117] width 36 height 10
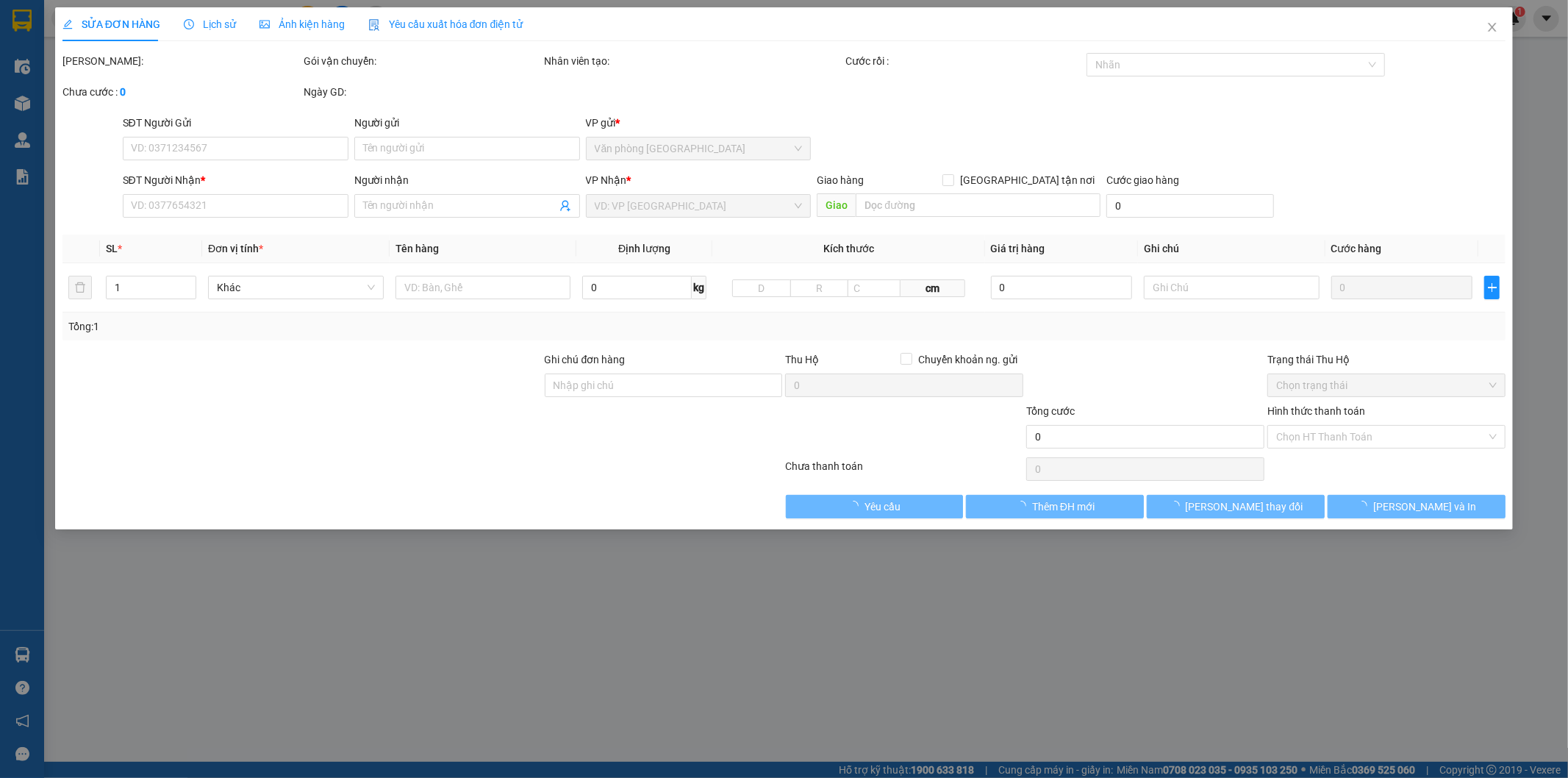
click at [216, 32] on div "Lịch sử" at bounding box center [210, 24] width 52 height 16
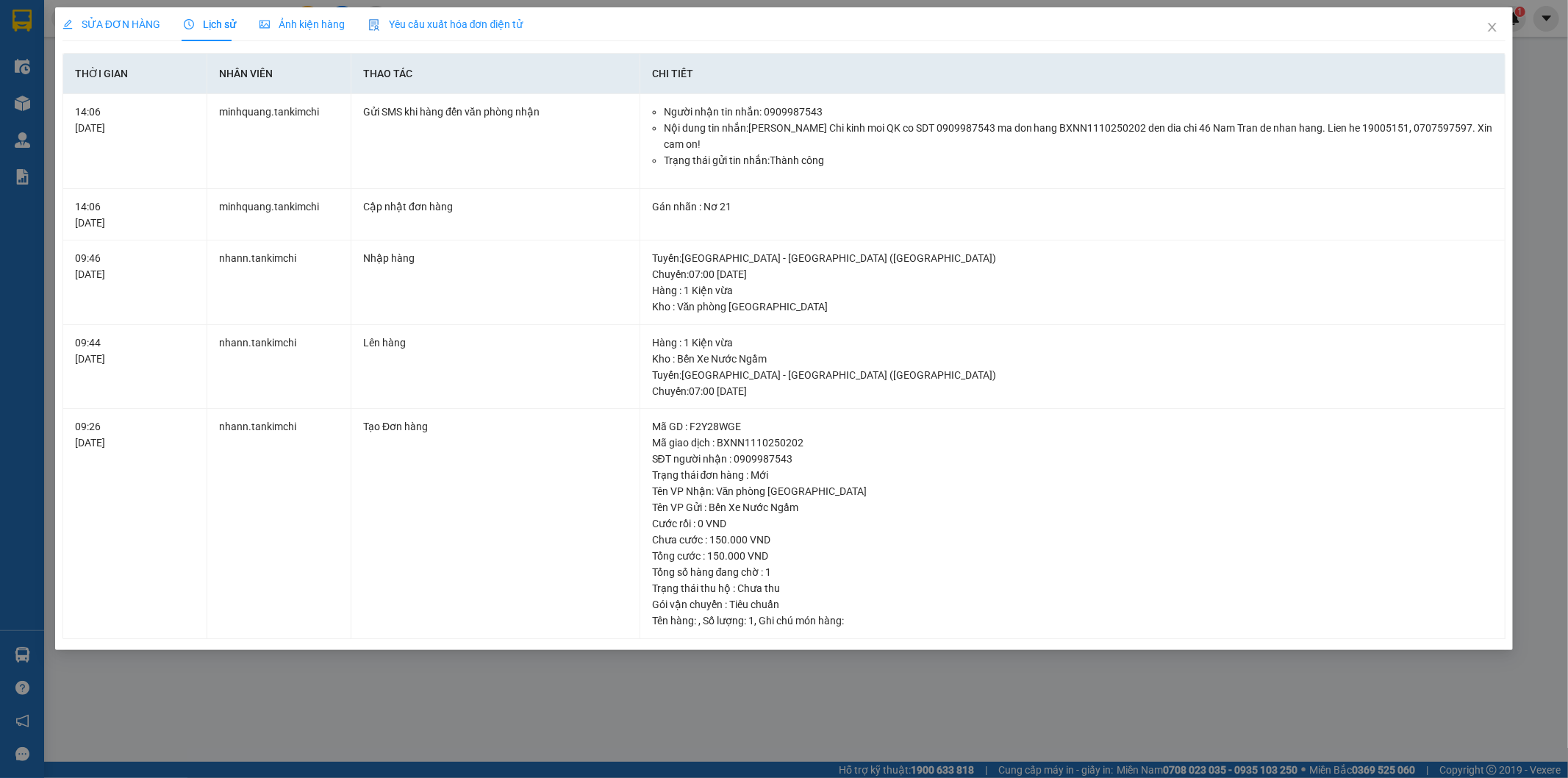
click at [494, 649] on div "SỬA ĐƠN HÀNG Lịch sử Ảnh kiện hàng Yêu cầu xuất hóa đơn điện tử Total Paid Fee …" at bounding box center [784, 389] width 1568 height 778
click at [1481, 29] on span "Close" at bounding box center [1492, 28] width 41 height 41
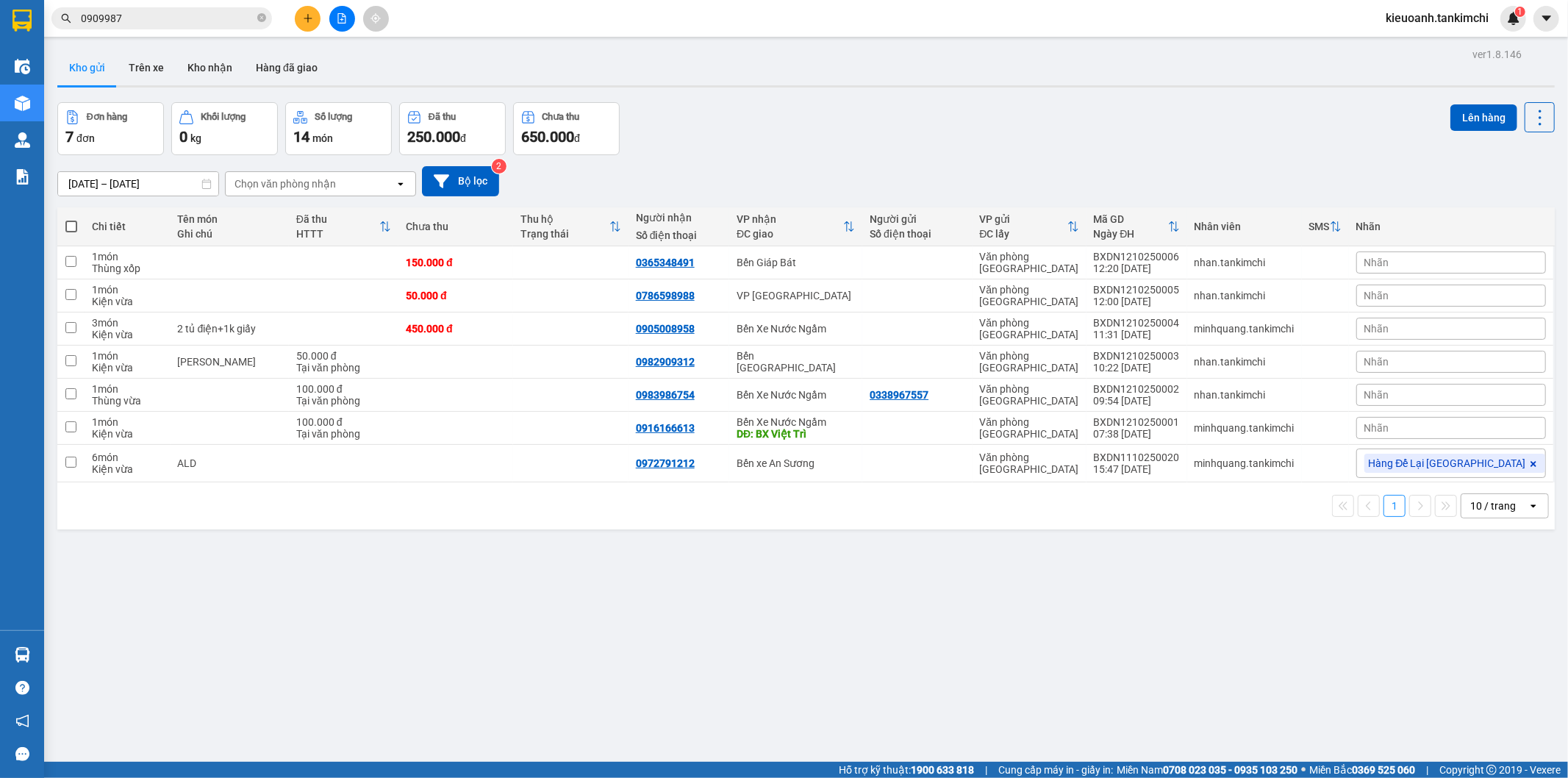
click at [134, 13] on input "0909987" at bounding box center [168, 18] width 174 height 16
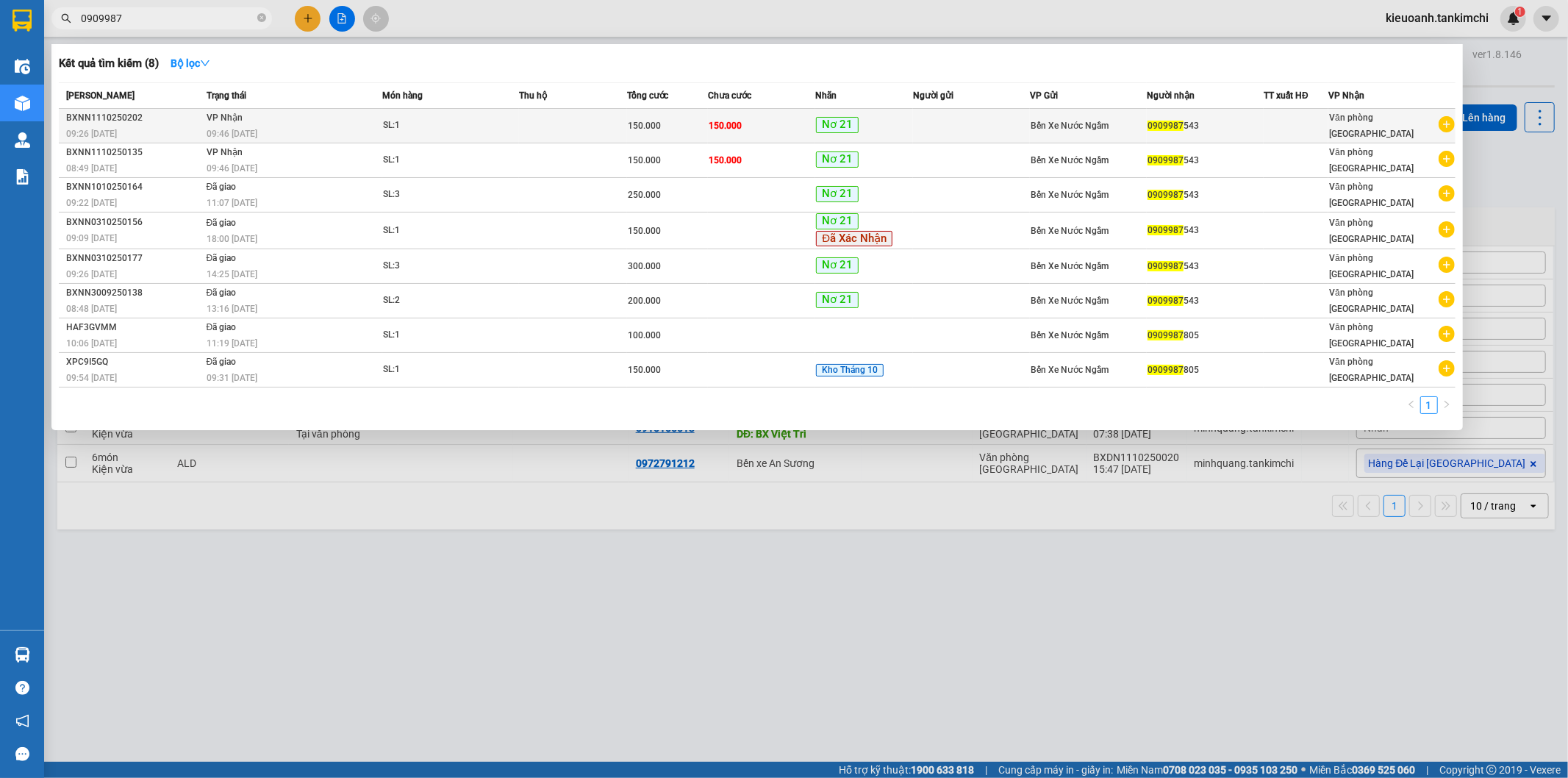
click at [188, 111] on div "BXNN1110250202" at bounding box center [134, 119] width 136 height 16
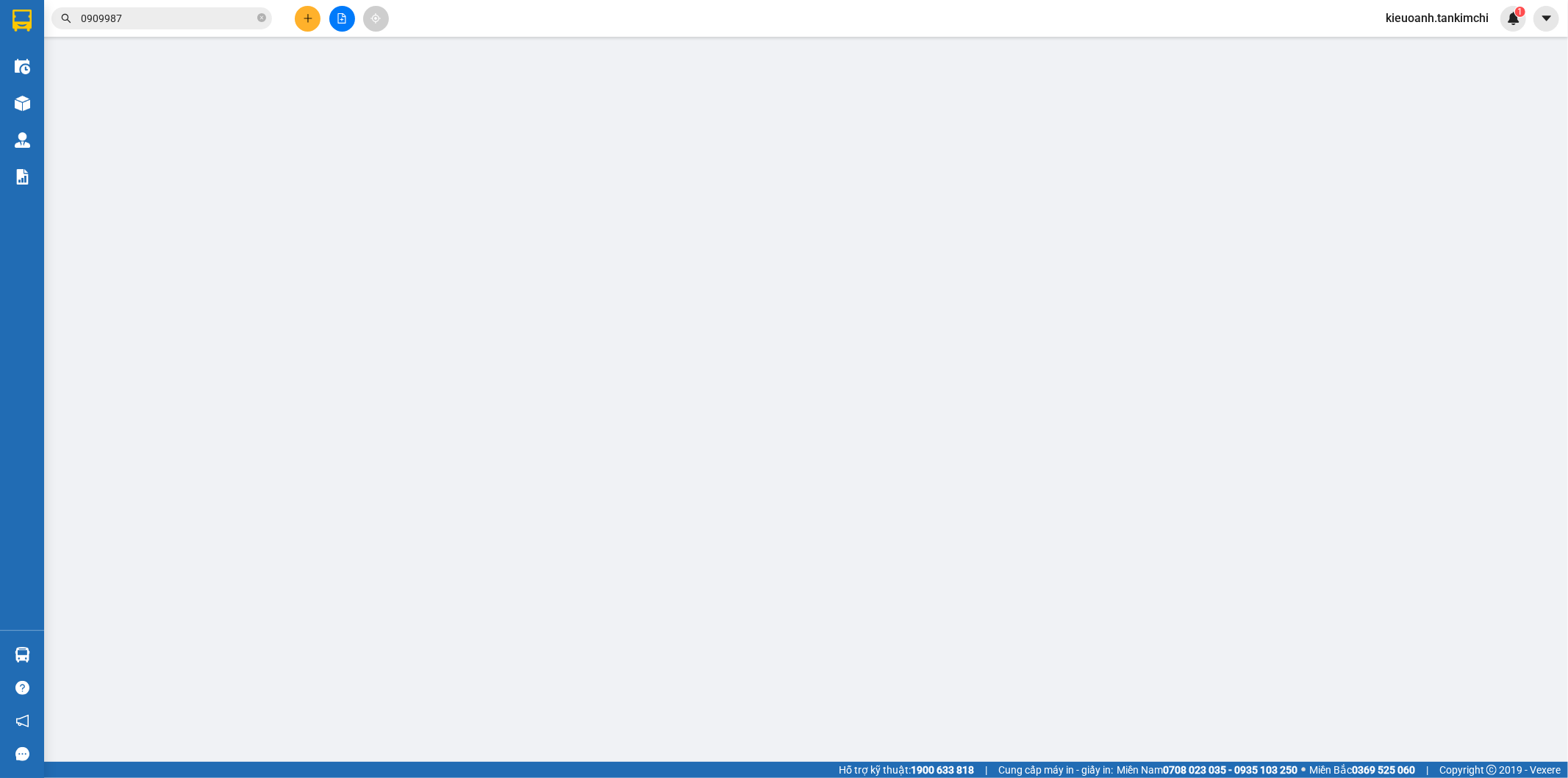
type input "0909987543"
type input "150.000"
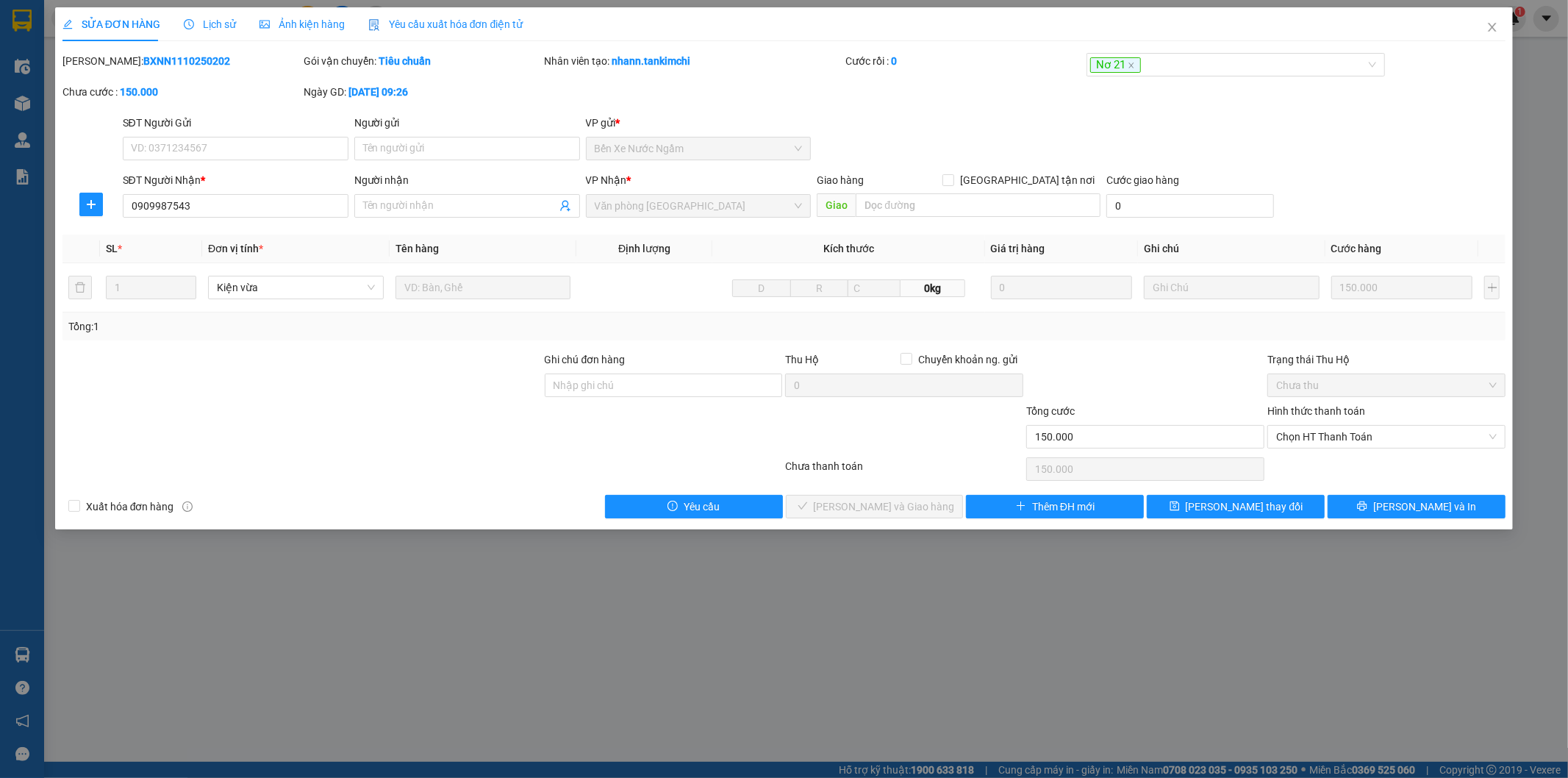
click at [191, 19] on icon "clock-circle" at bounding box center [189, 24] width 10 height 10
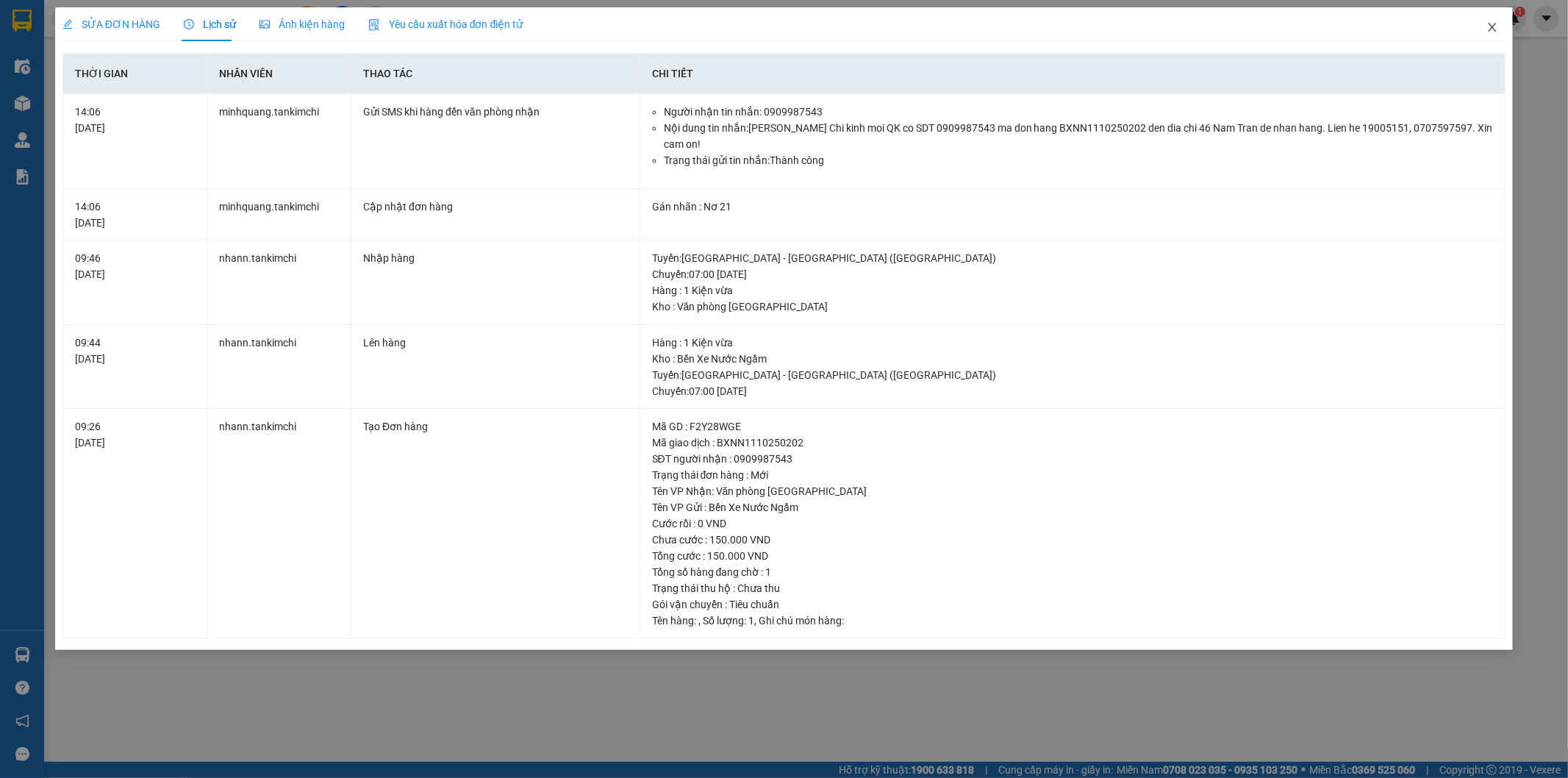
click at [1480, 35] on span "Close" at bounding box center [1492, 28] width 41 height 41
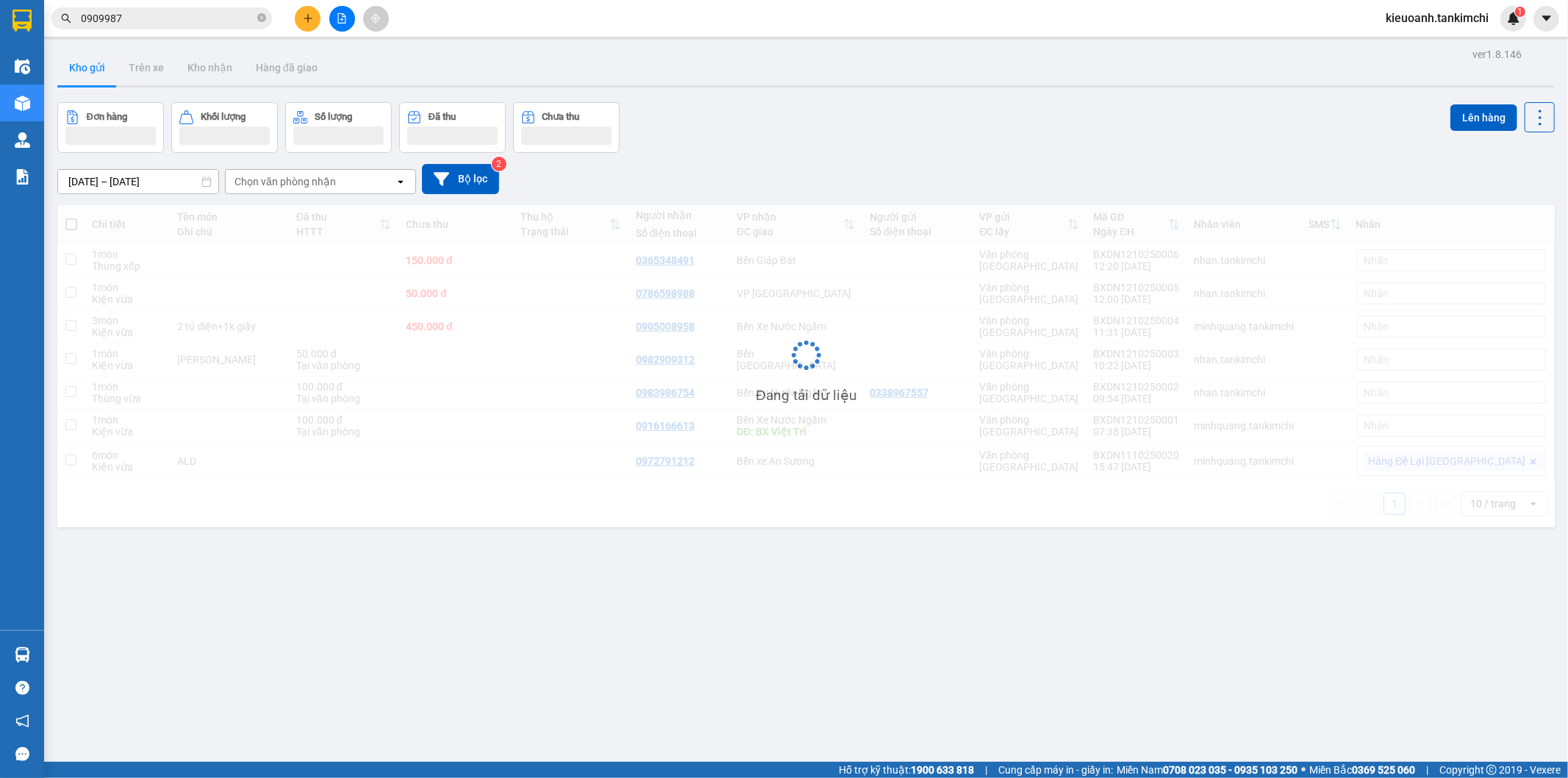
click at [474, 697] on div "ver 1.8.146 Kho gửi Trên xe Kho nhận Hàng đã giao Đơn hàng Khối lượng Số lượng …" at bounding box center [806, 433] width 1510 height 778
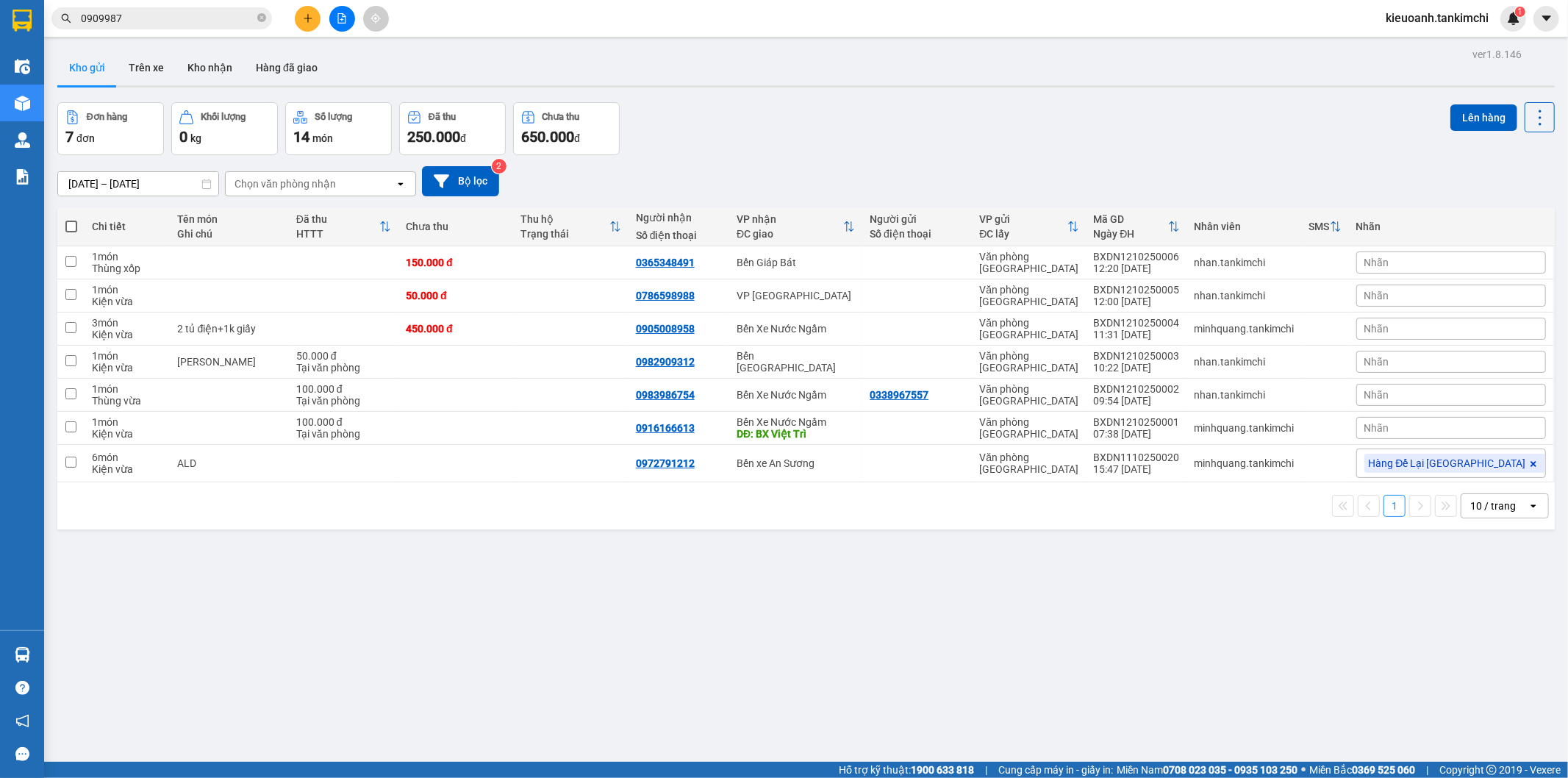
click at [165, 13] on input "0909987" at bounding box center [168, 18] width 174 height 16
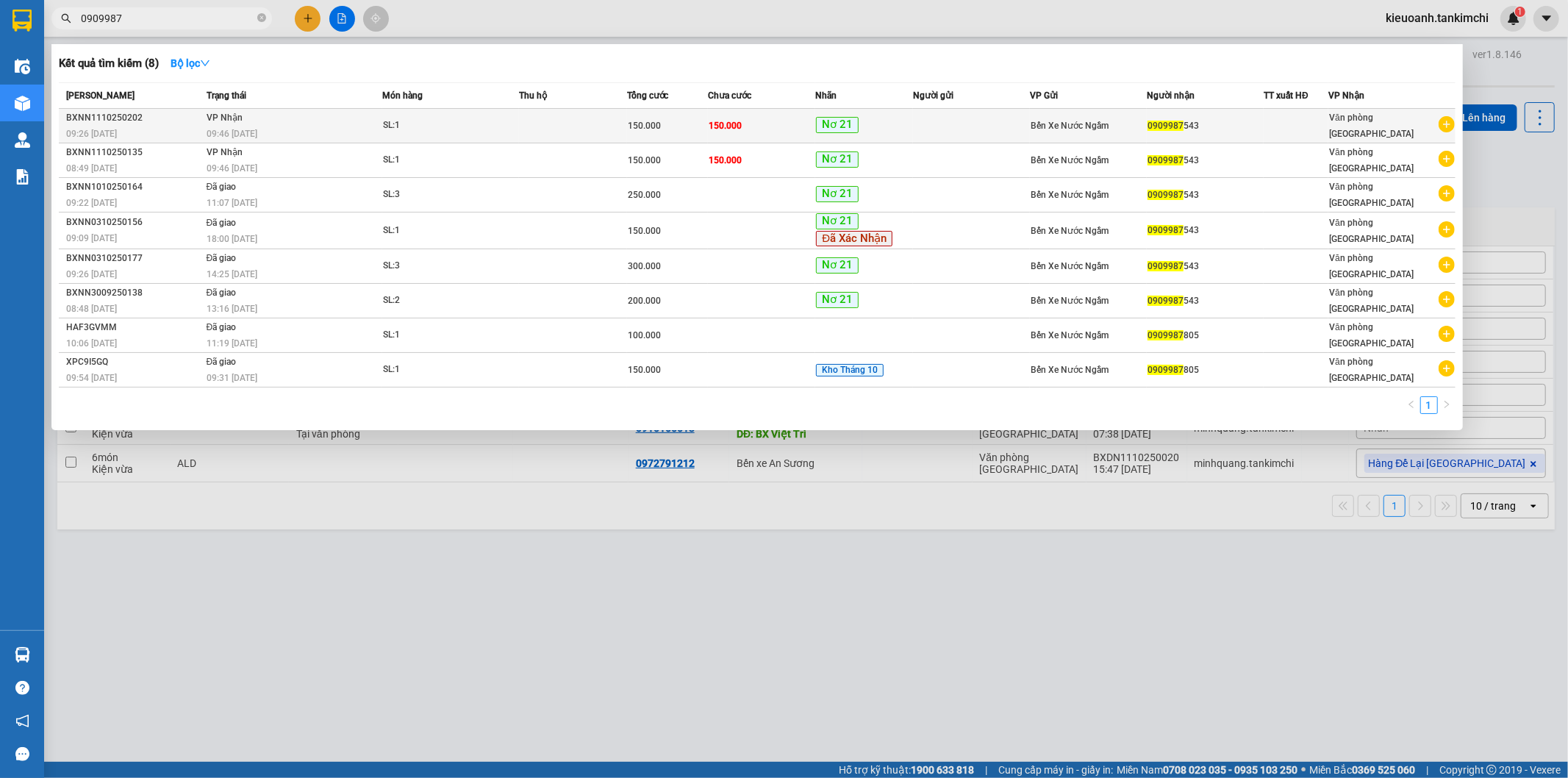
click at [246, 123] on td "VP Nhận 09:46 [DATE]" at bounding box center [293, 127] width 180 height 35
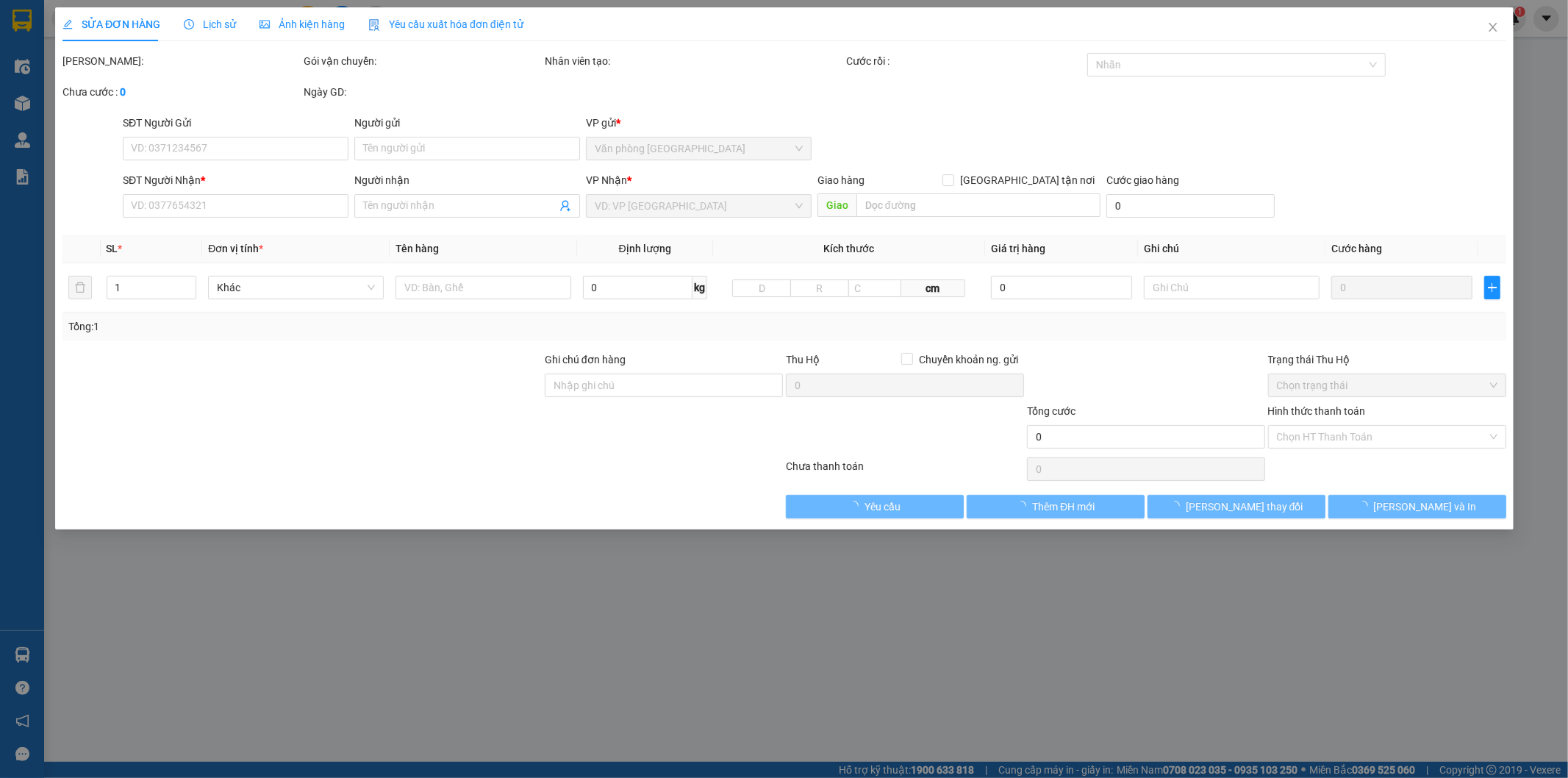
type input "0909987543"
type input "150.000"
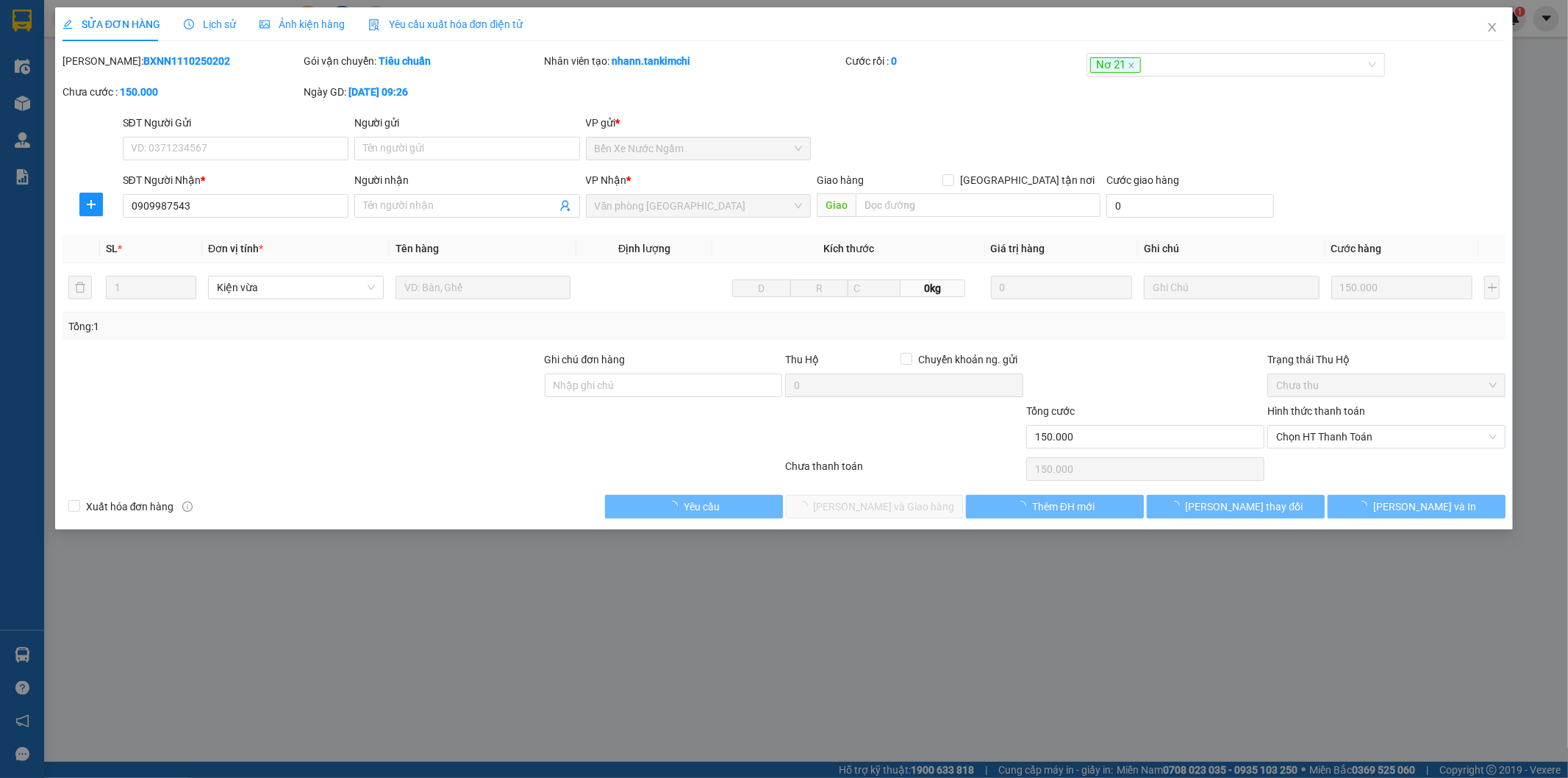
click at [208, 13] on div "Lịch sử" at bounding box center [210, 24] width 52 height 34
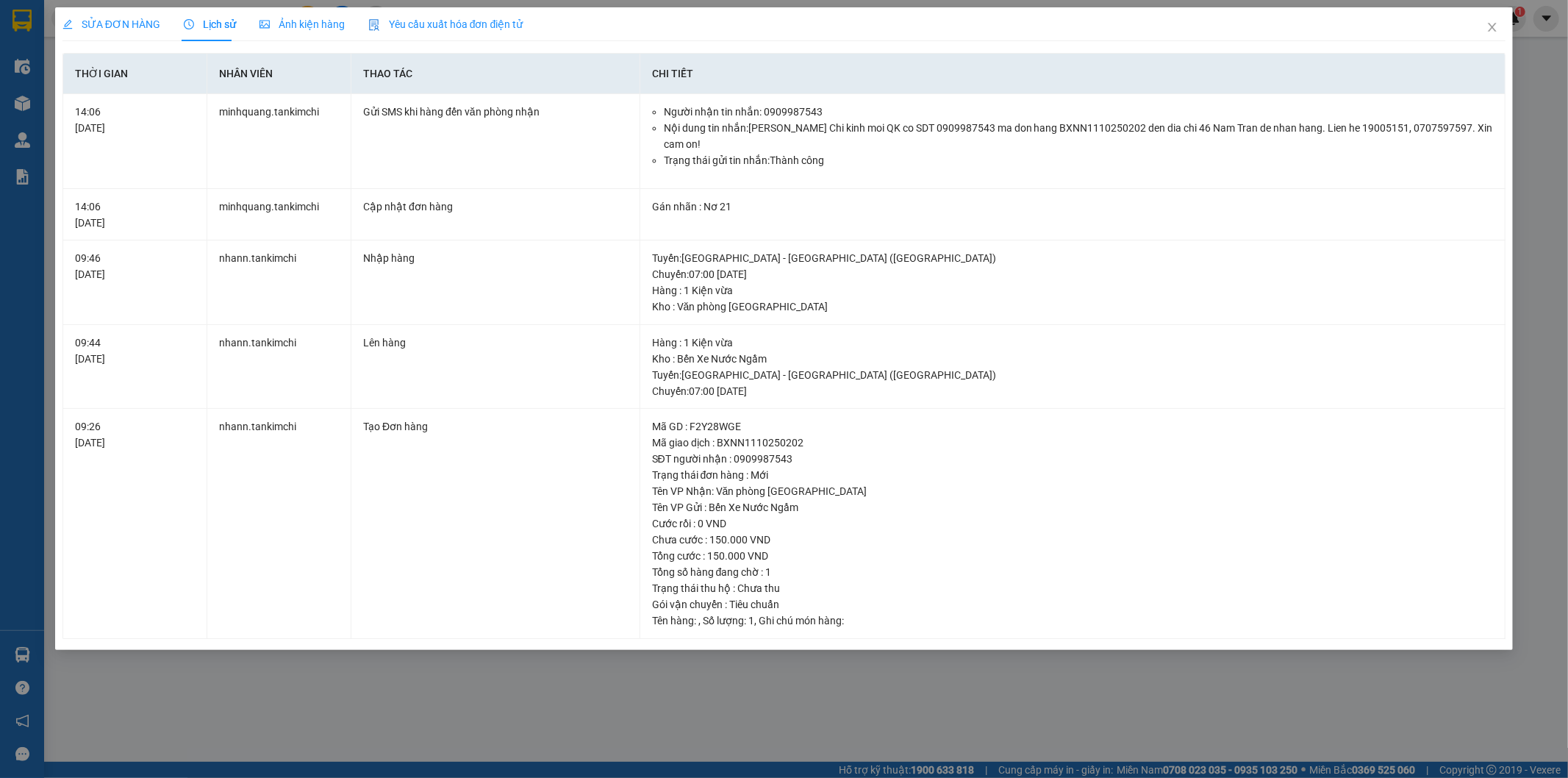
click at [652, 664] on div "SỬA ĐƠN HÀNG Lịch sử Ảnh kiện hàng Yêu cầu xuất hóa đơn điện tử Total Paid Fee …" at bounding box center [784, 389] width 1568 height 778
click at [1494, 29] on icon "close" at bounding box center [1492, 27] width 12 height 12
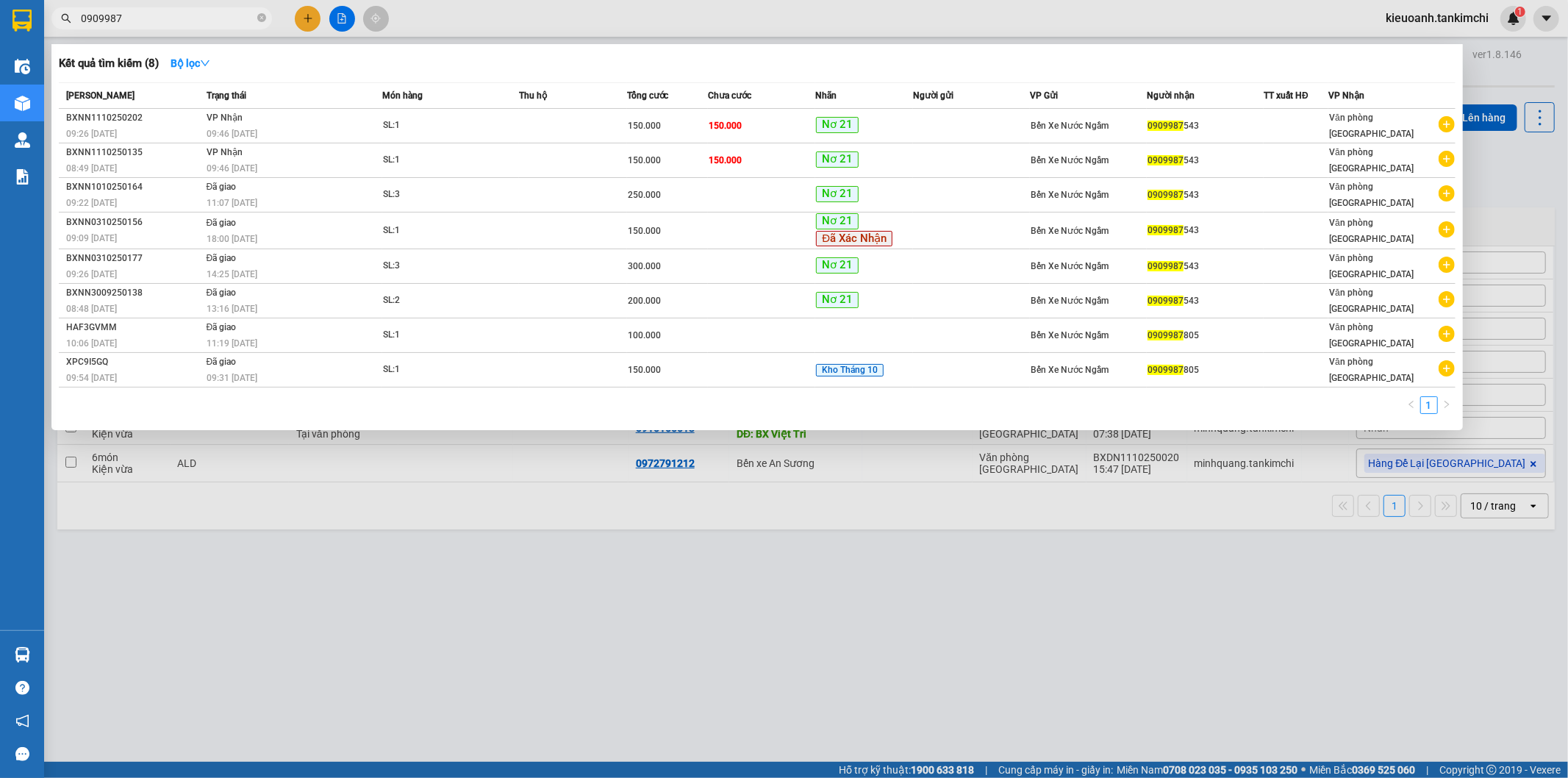
click at [209, 17] on input "0909987" at bounding box center [168, 18] width 174 height 16
click at [209, 19] on input "0909987" at bounding box center [168, 18] width 174 height 16
click at [194, 27] on span "0909987" at bounding box center [161, 18] width 220 height 22
click at [174, 17] on input "0909987" at bounding box center [168, 18] width 174 height 16
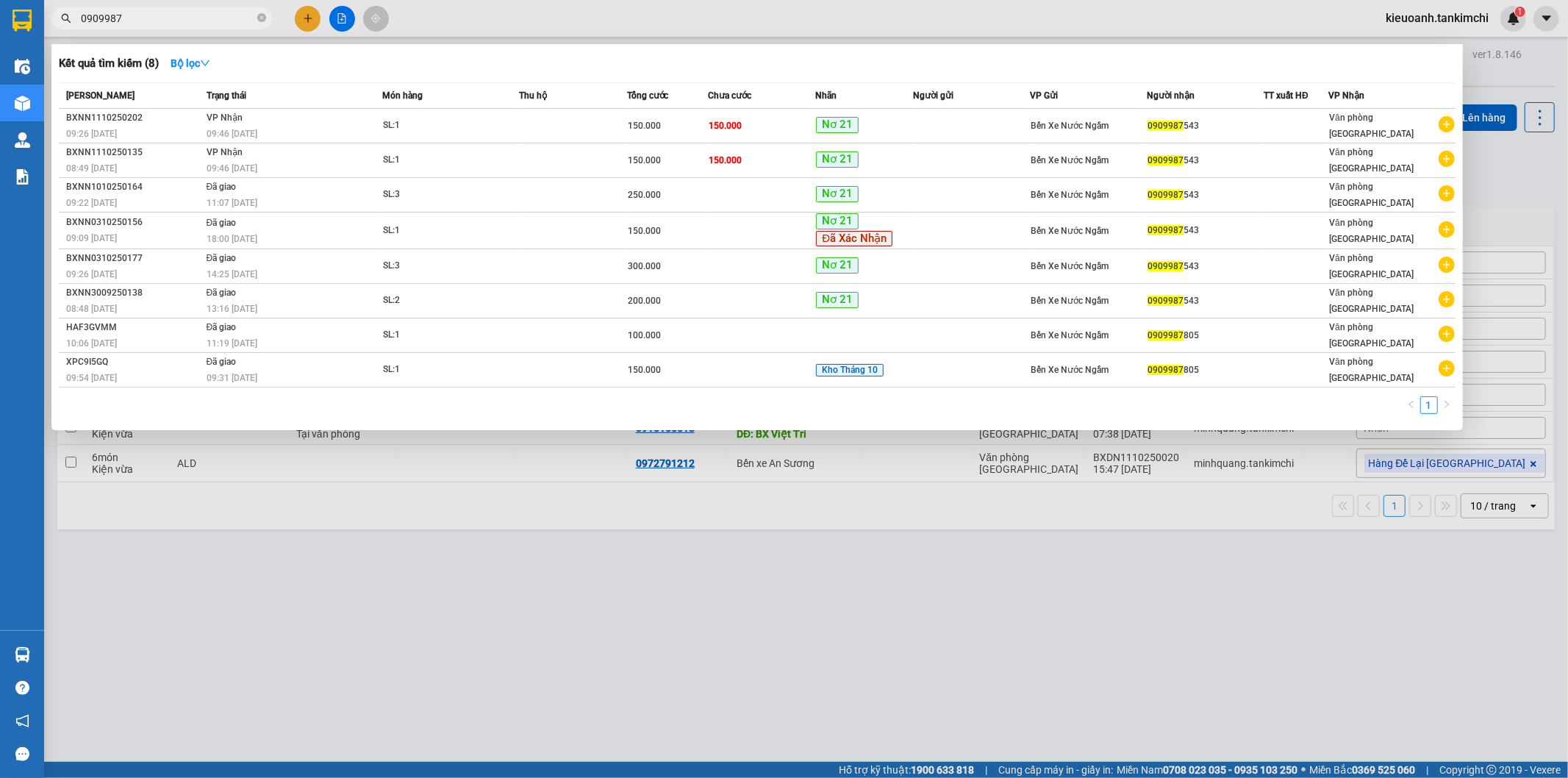
click at [174, 17] on input "0909987" at bounding box center [168, 18] width 174 height 16
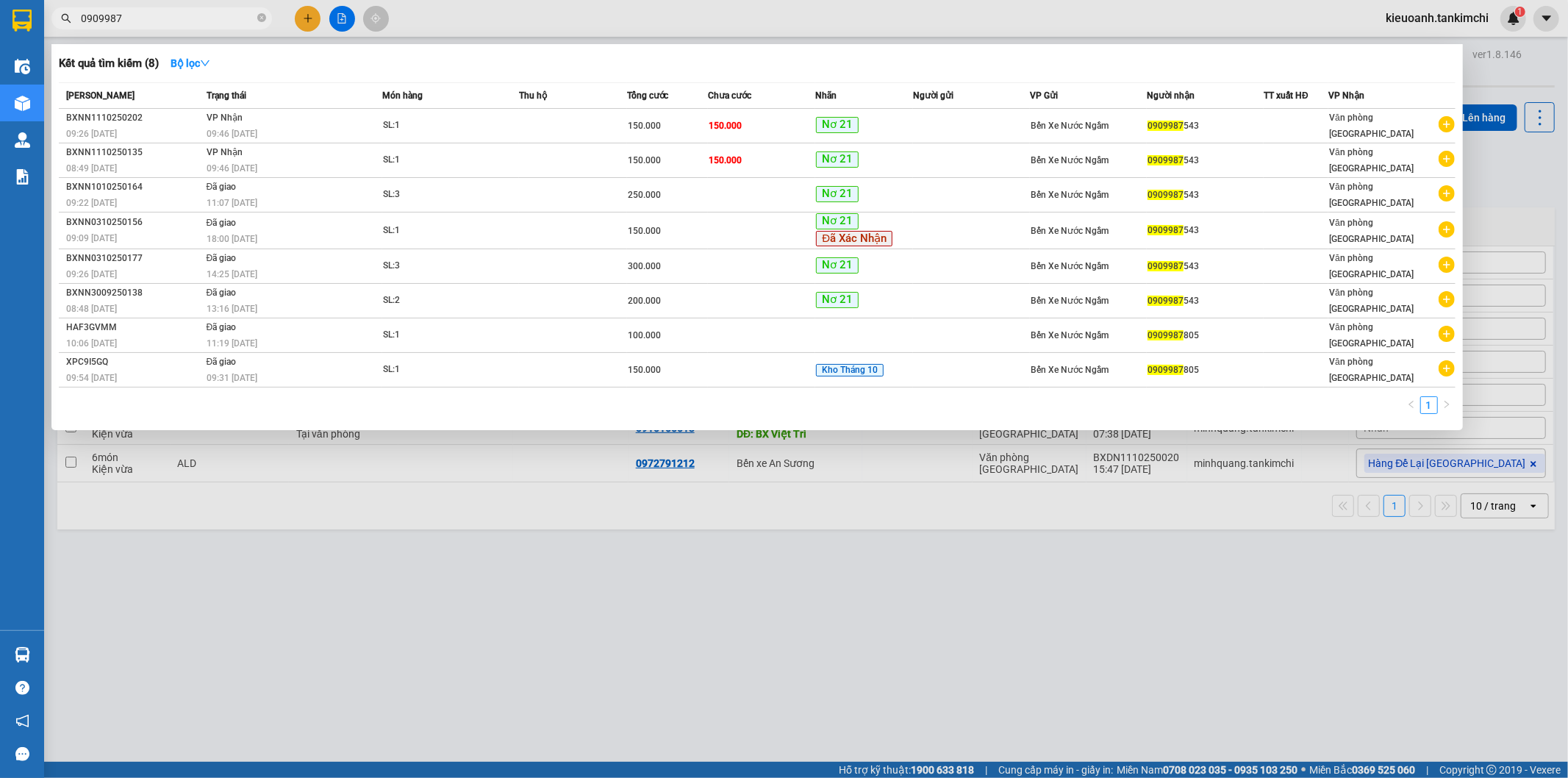
click at [174, 17] on input "0909987" at bounding box center [168, 18] width 174 height 16
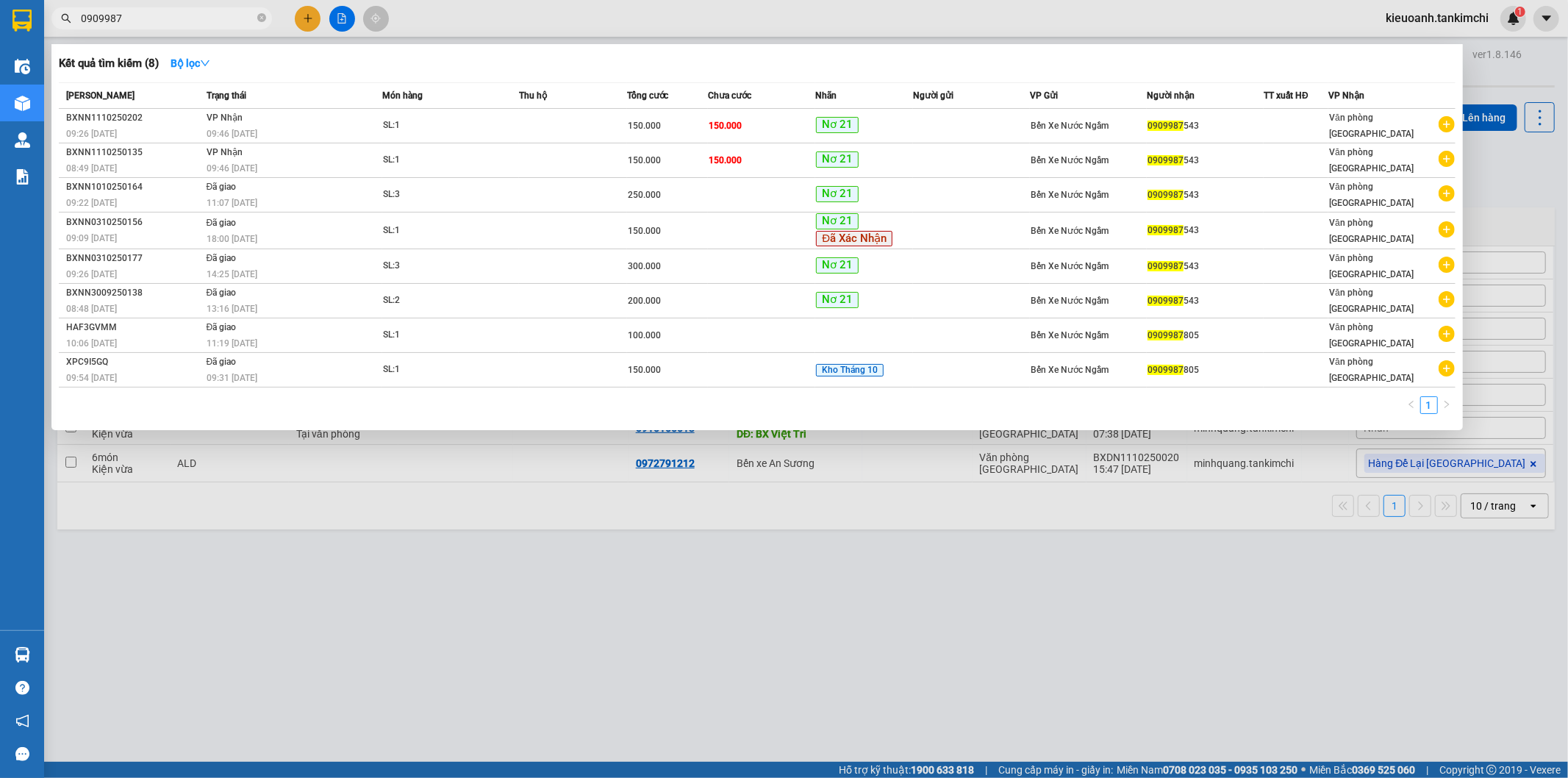
click at [174, 17] on input "0909987" at bounding box center [168, 18] width 174 height 16
click at [197, 10] on input "0909987" at bounding box center [168, 18] width 174 height 16
